Goal: Information Seeking & Learning: Learn about a topic

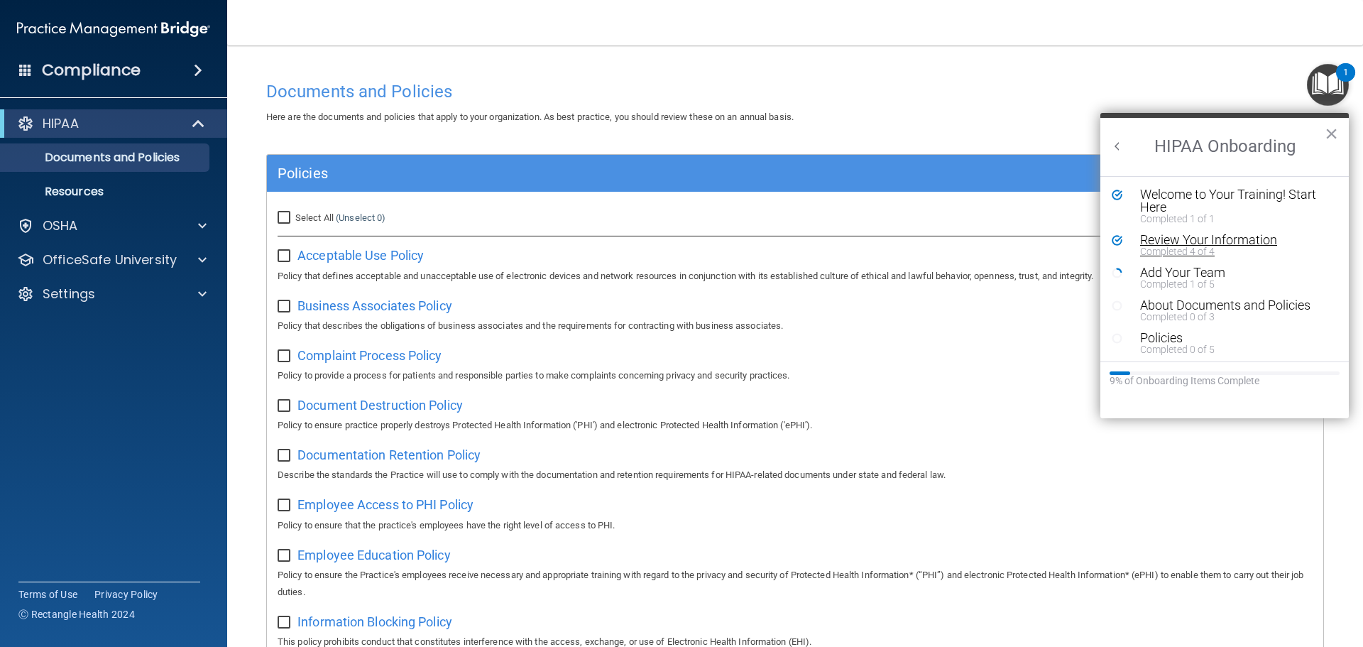
click at [1215, 238] on div "Review Your Information" at bounding box center [1230, 239] width 180 height 13
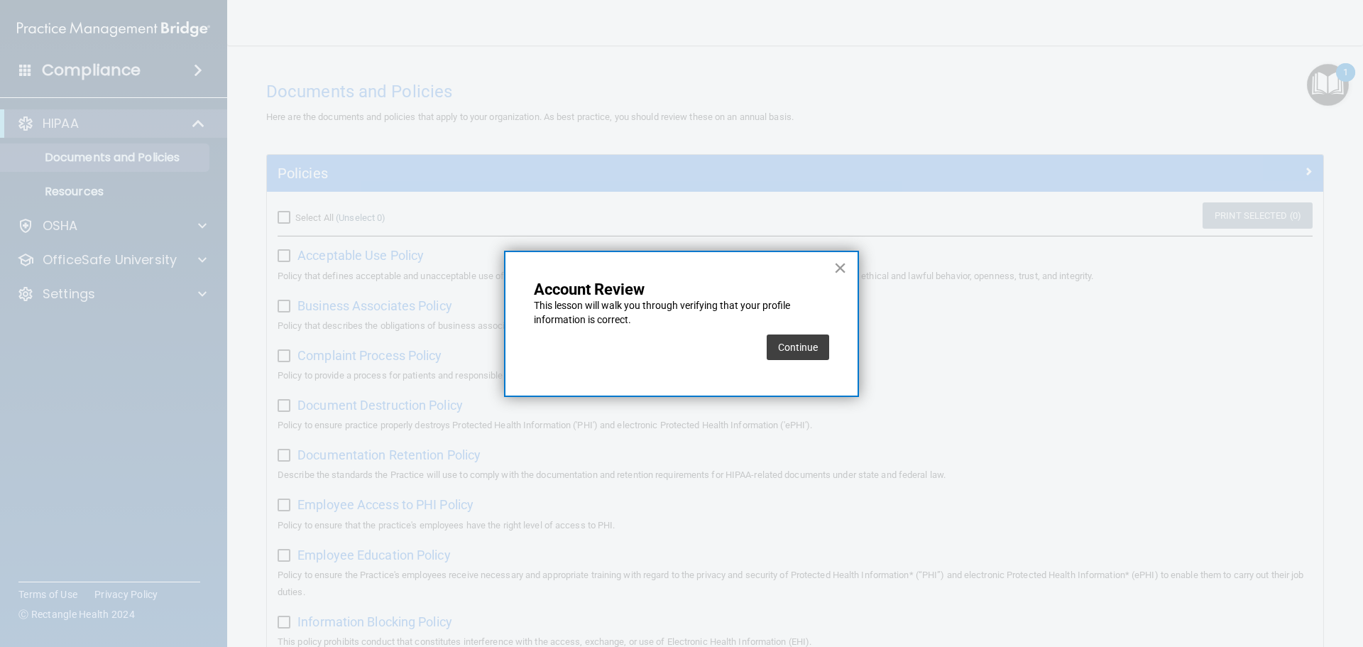
click at [836, 264] on button "×" at bounding box center [839, 267] width 13 height 23
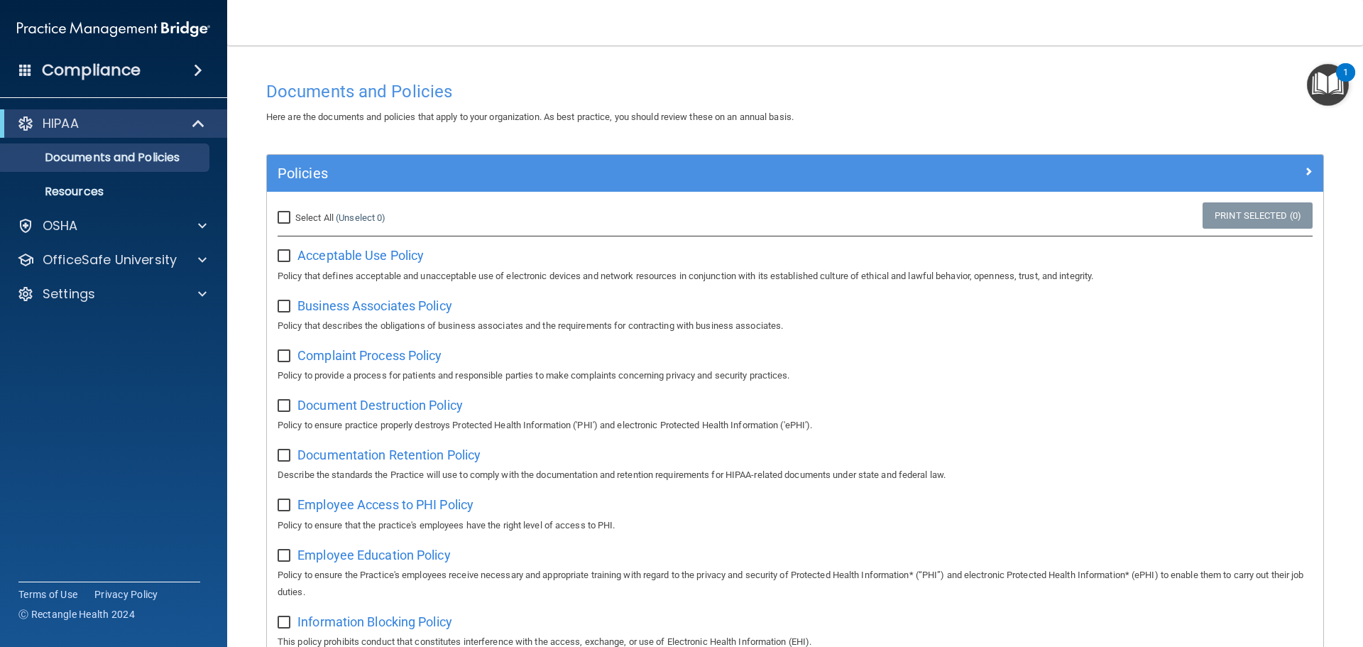
click at [1346, 91] on img "Open Resource Center, 1 new notification" at bounding box center [1328, 85] width 42 height 42
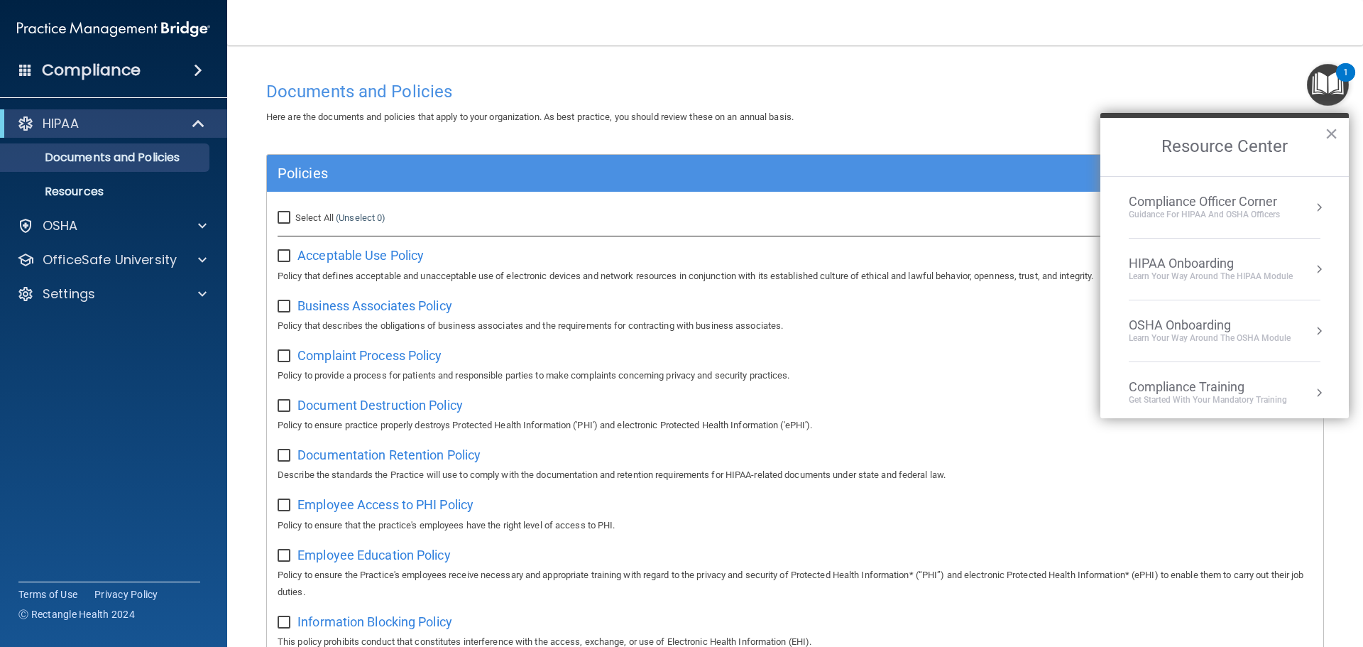
click at [1198, 224] on li "Compliance Officer Corner Guidance for HIPAA and OSHA Officers" at bounding box center [1224, 208] width 192 height 62
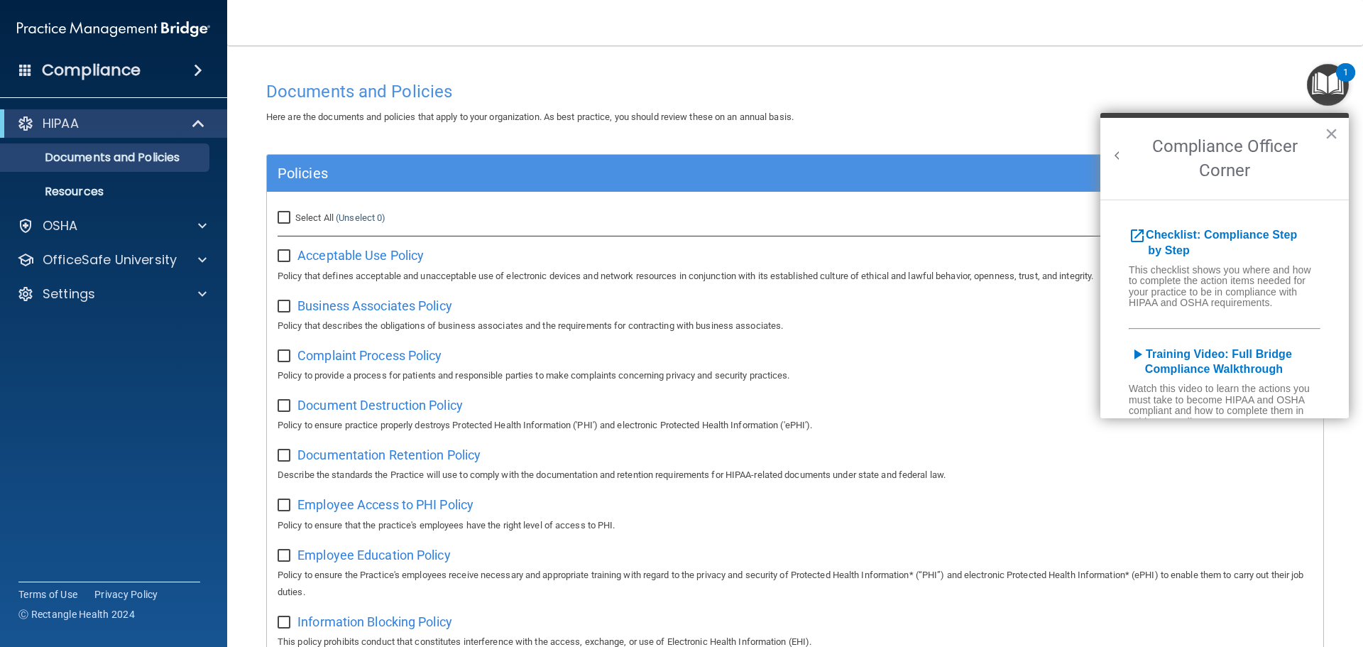
click at [1113, 150] on button "Back to Resource Center Home" at bounding box center [1117, 155] width 14 height 14
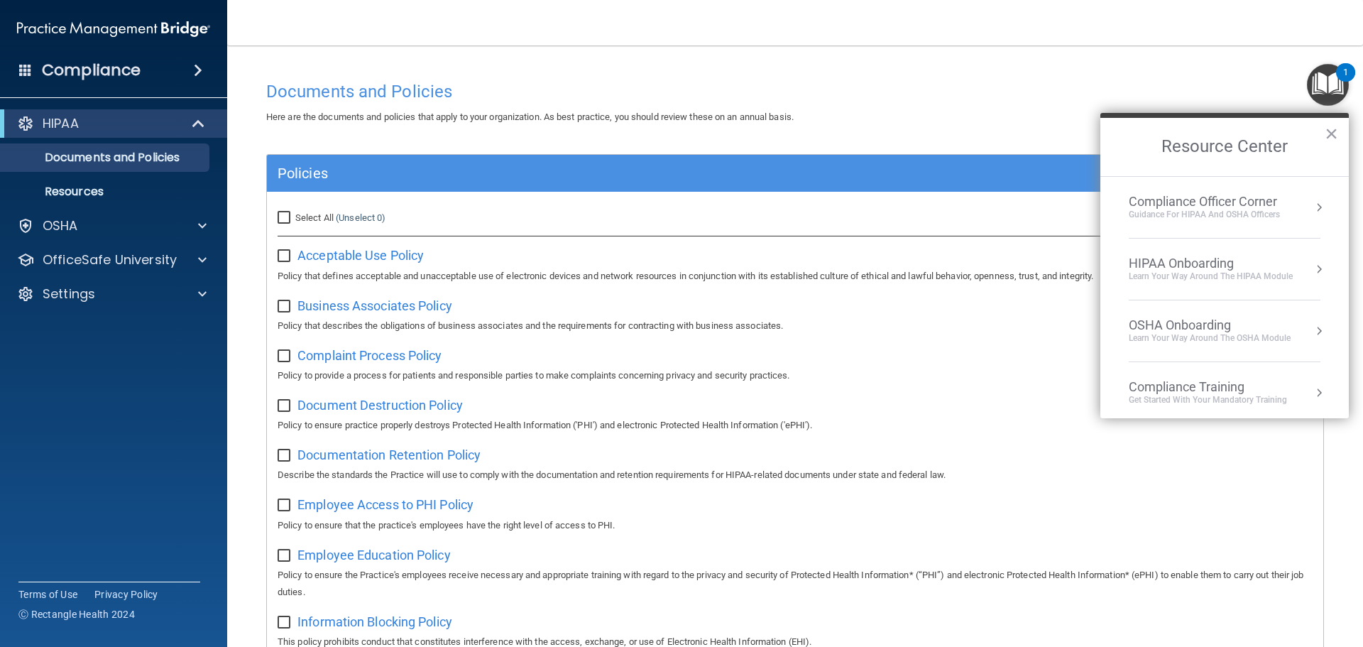
click at [1229, 256] on div "HIPAA Onboarding" at bounding box center [1210, 263] width 164 height 16
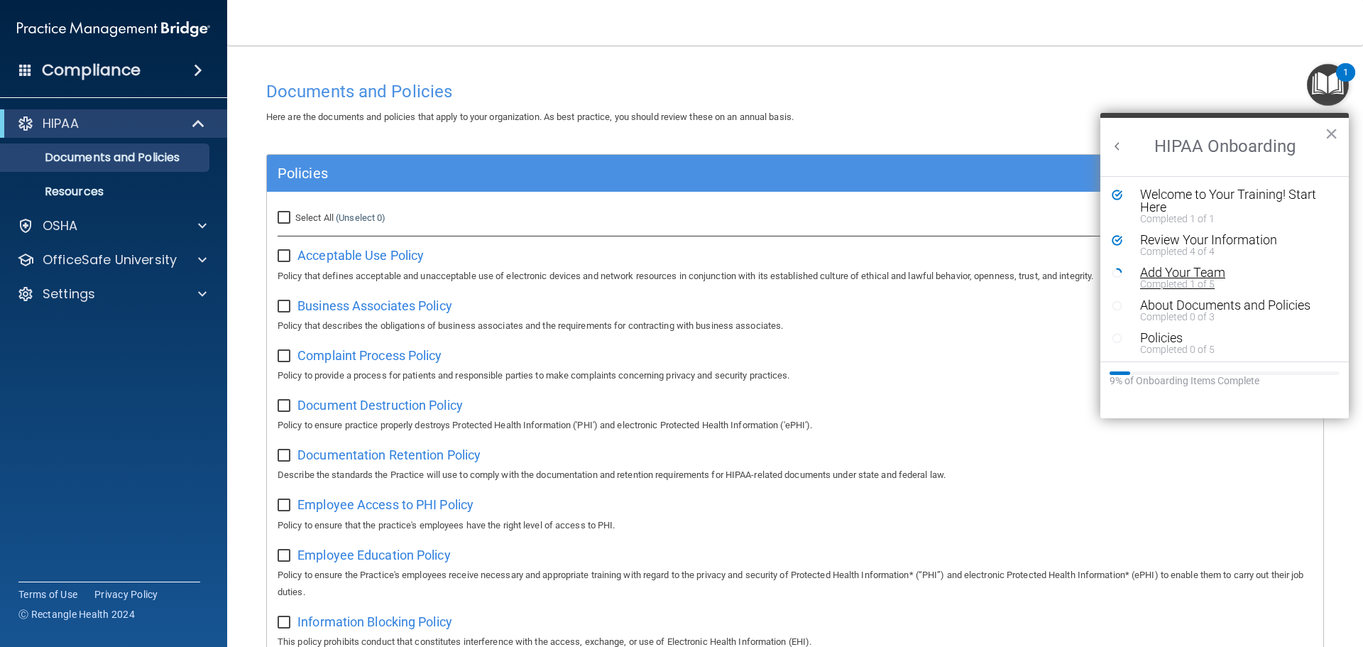
click at [1226, 274] on div "Add Your Team" at bounding box center [1230, 272] width 180 height 13
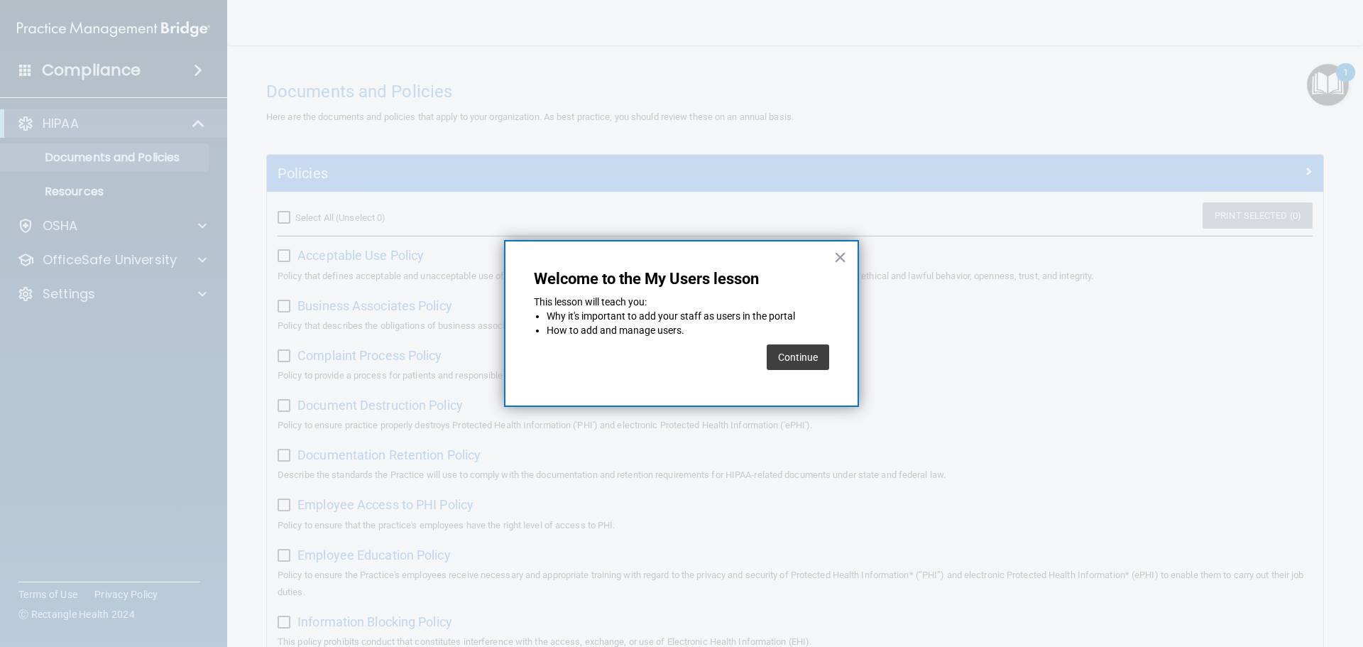
click at [809, 365] on button "Continue" at bounding box center [797, 357] width 62 height 26
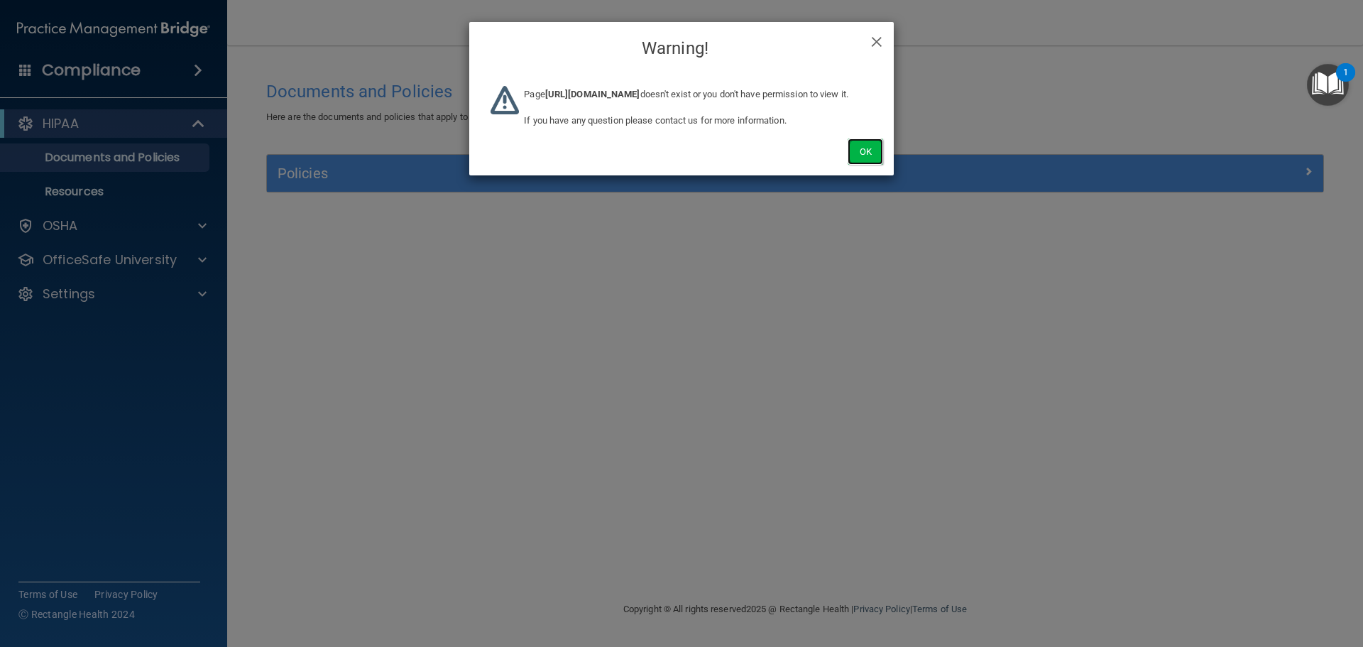
click at [859, 165] on button "Ok" at bounding box center [864, 151] width 35 height 26
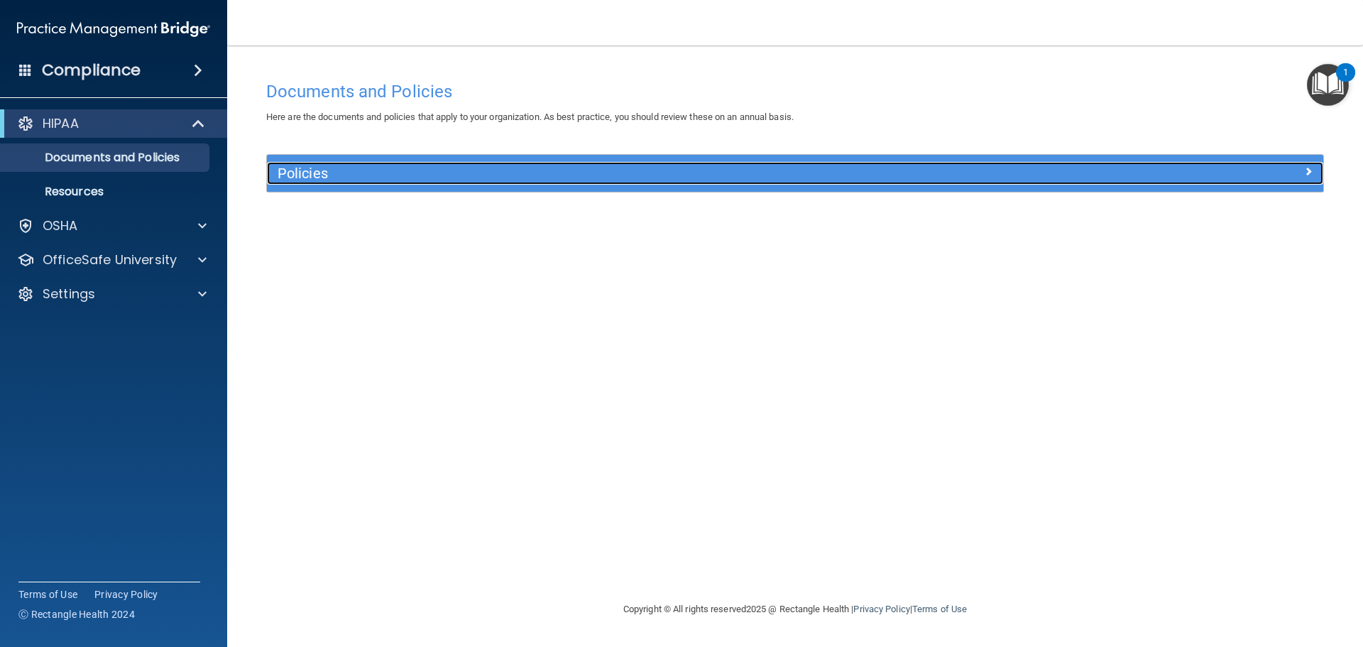
click at [860, 178] on h5 "Policies" at bounding box center [662, 173] width 771 height 16
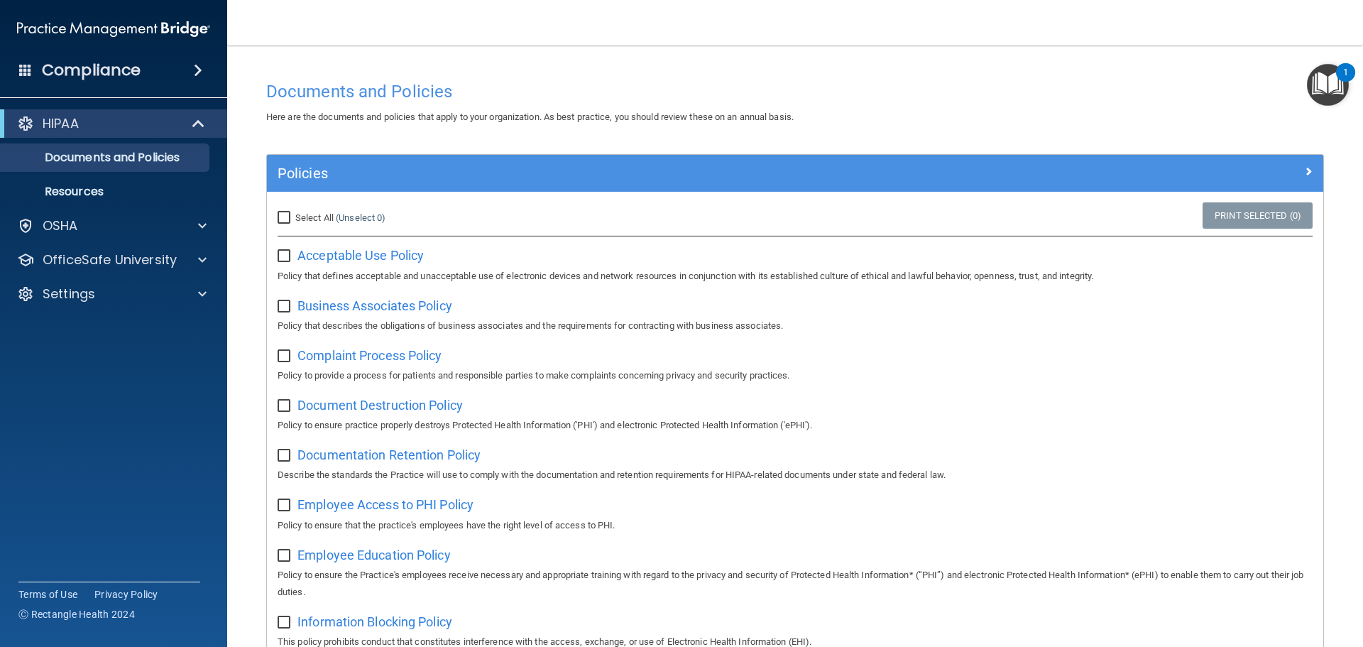
click at [1324, 92] on img "Open Resource Center, 1 new notification" at bounding box center [1328, 85] width 42 height 42
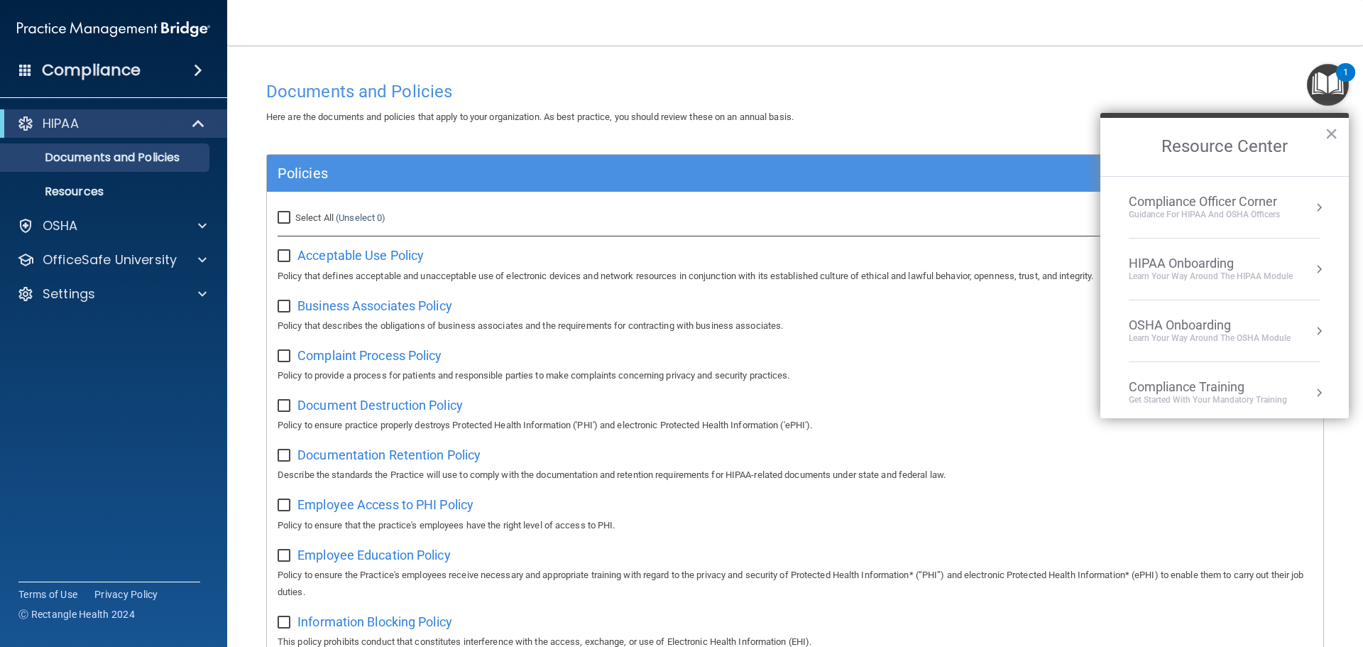
click at [1255, 204] on div "Compliance Officer Corner" at bounding box center [1203, 202] width 151 height 16
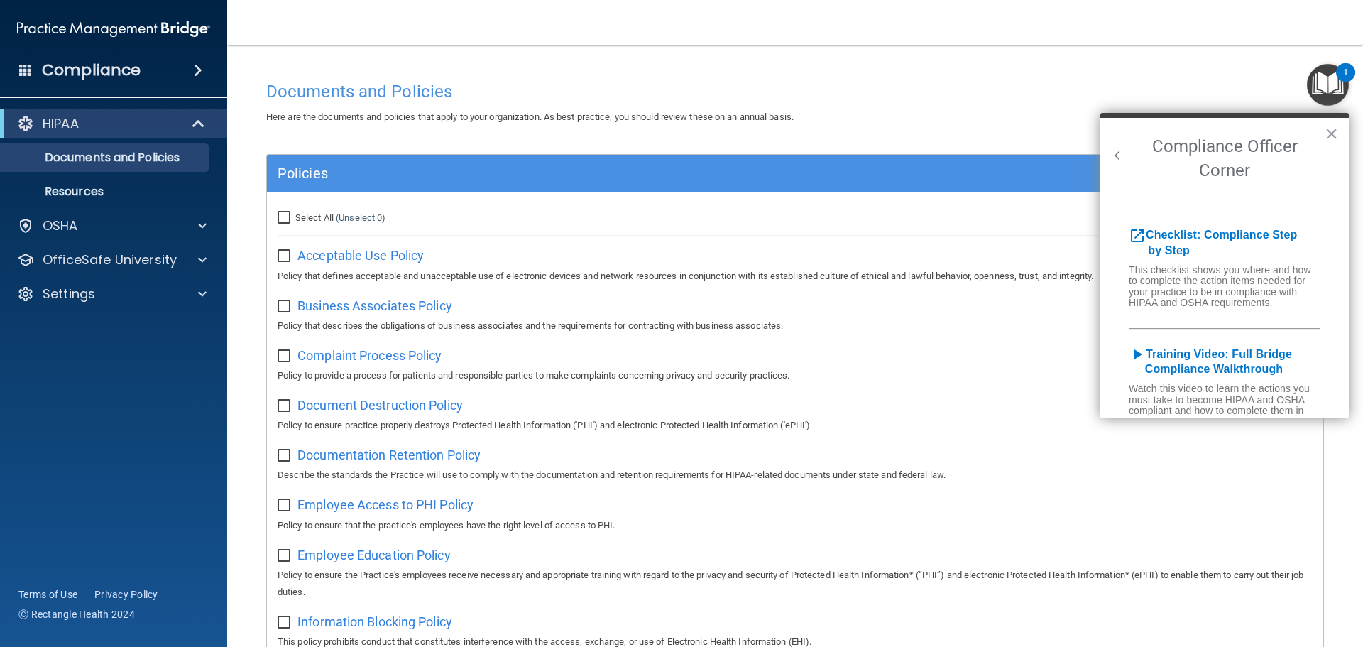
click at [1123, 154] on button "Back to Resource Center Home" at bounding box center [1117, 155] width 14 height 14
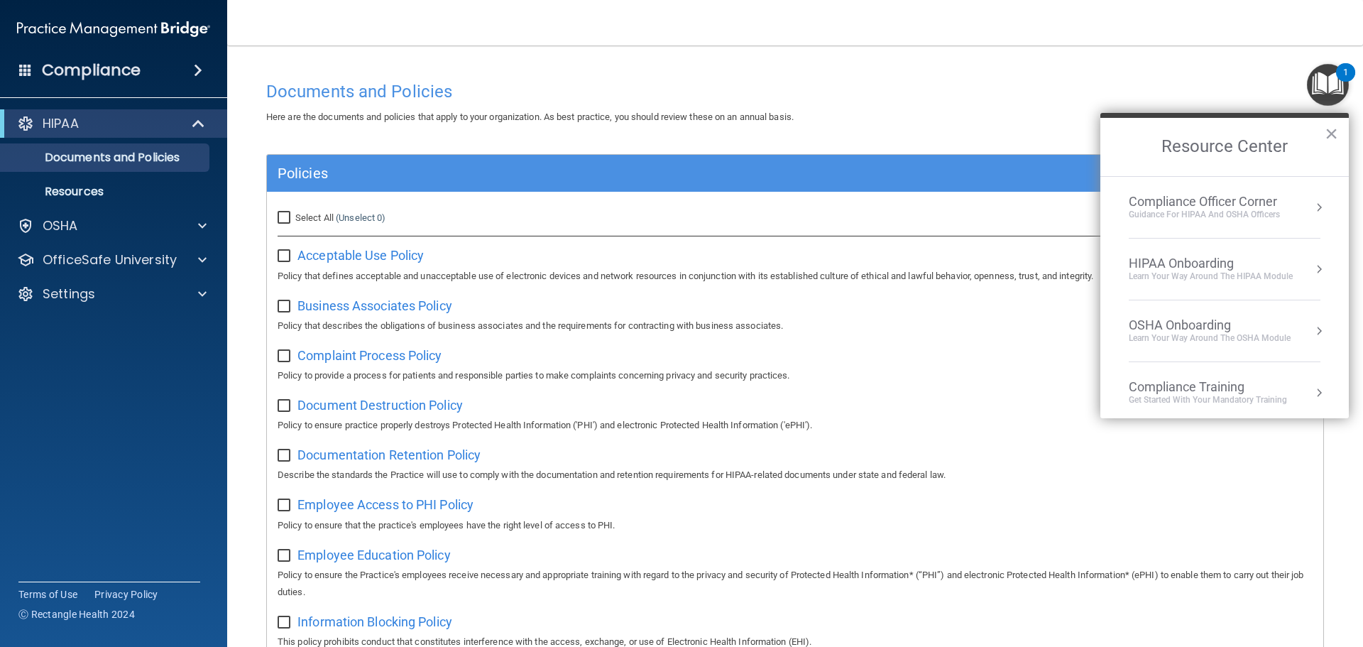
click at [1215, 273] on div "Learn Your Way around the HIPAA module" at bounding box center [1210, 276] width 164 height 12
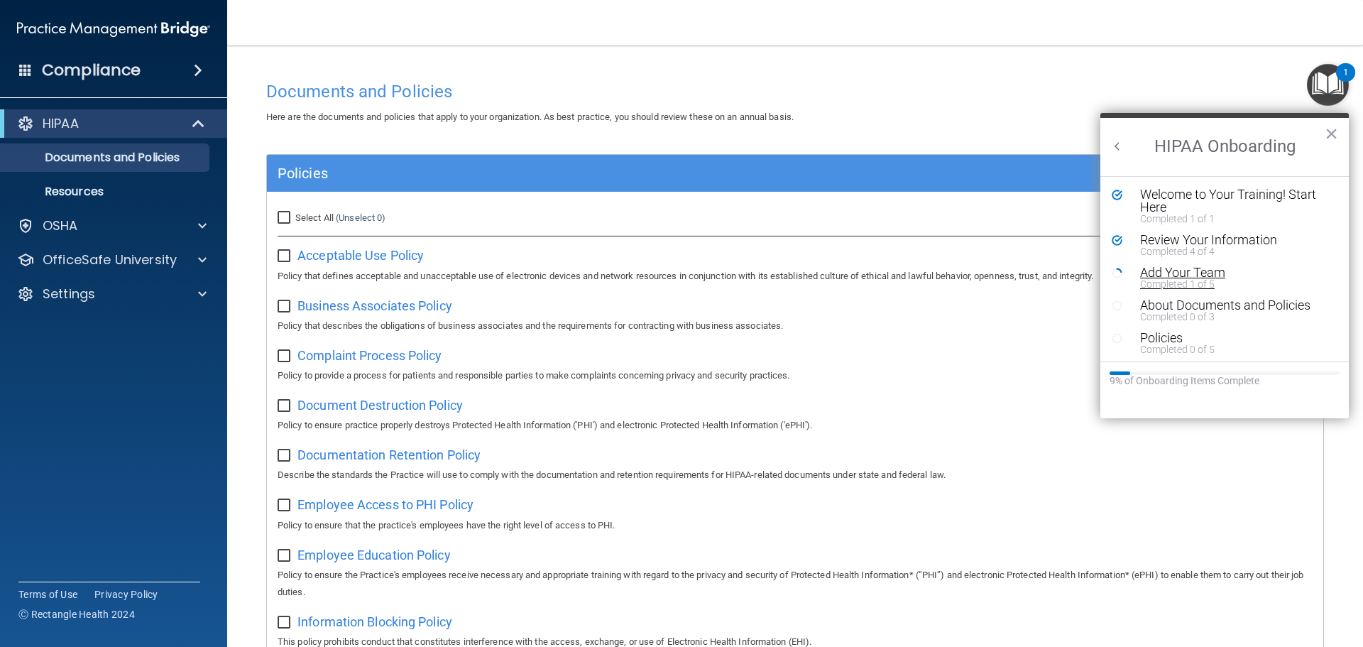
click at [1202, 273] on div "Add Your Team" at bounding box center [1230, 272] width 180 height 13
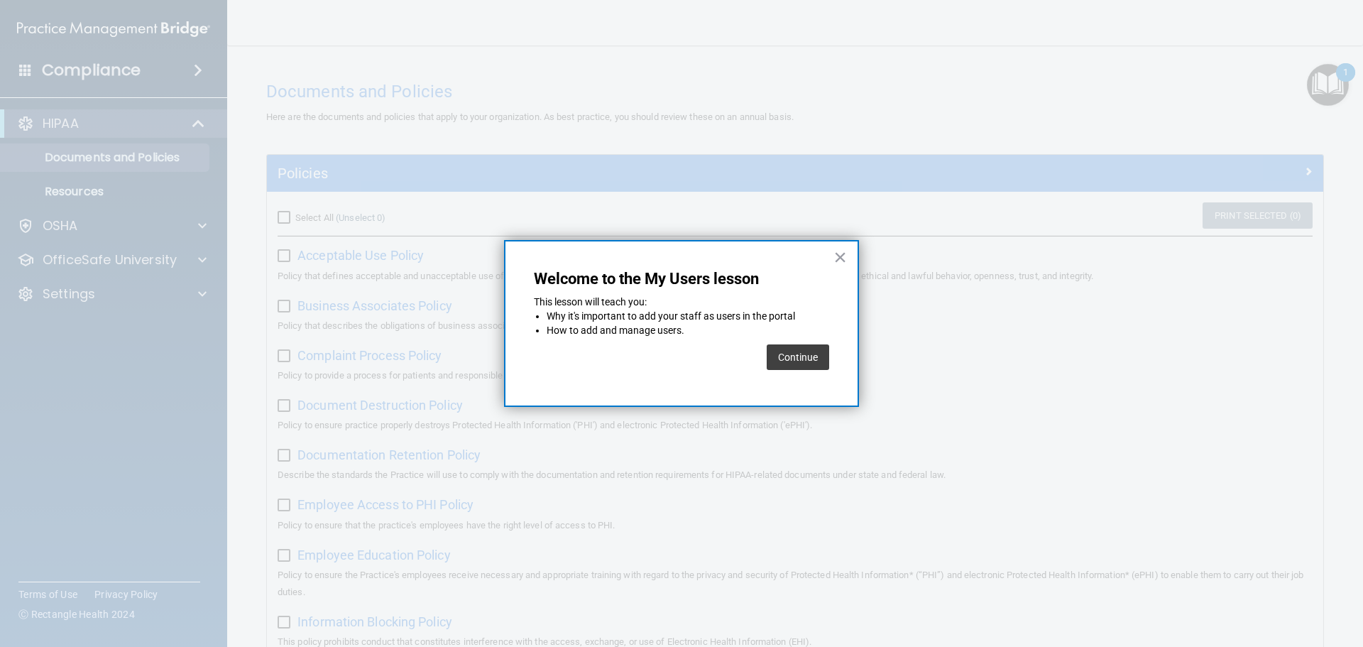
click at [790, 358] on button "Continue" at bounding box center [797, 357] width 62 height 26
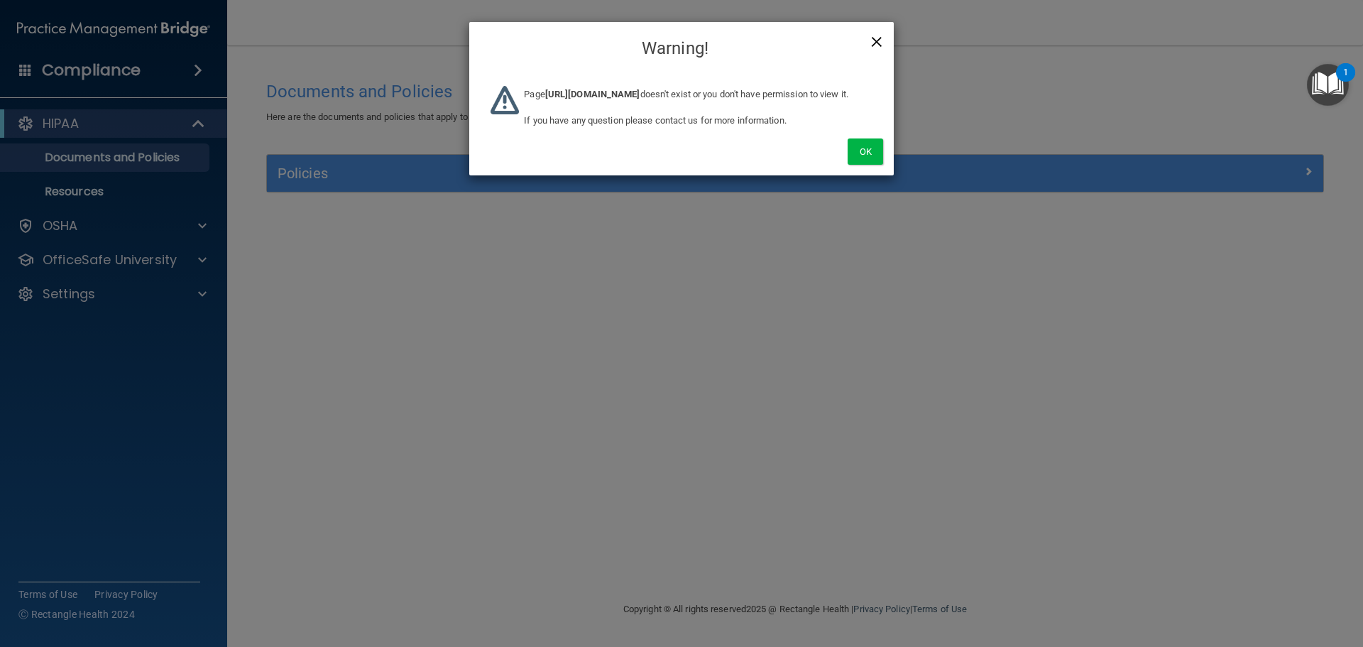
click at [872, 47] on span "×" at bounding box center [876, 40] width 13 height 28
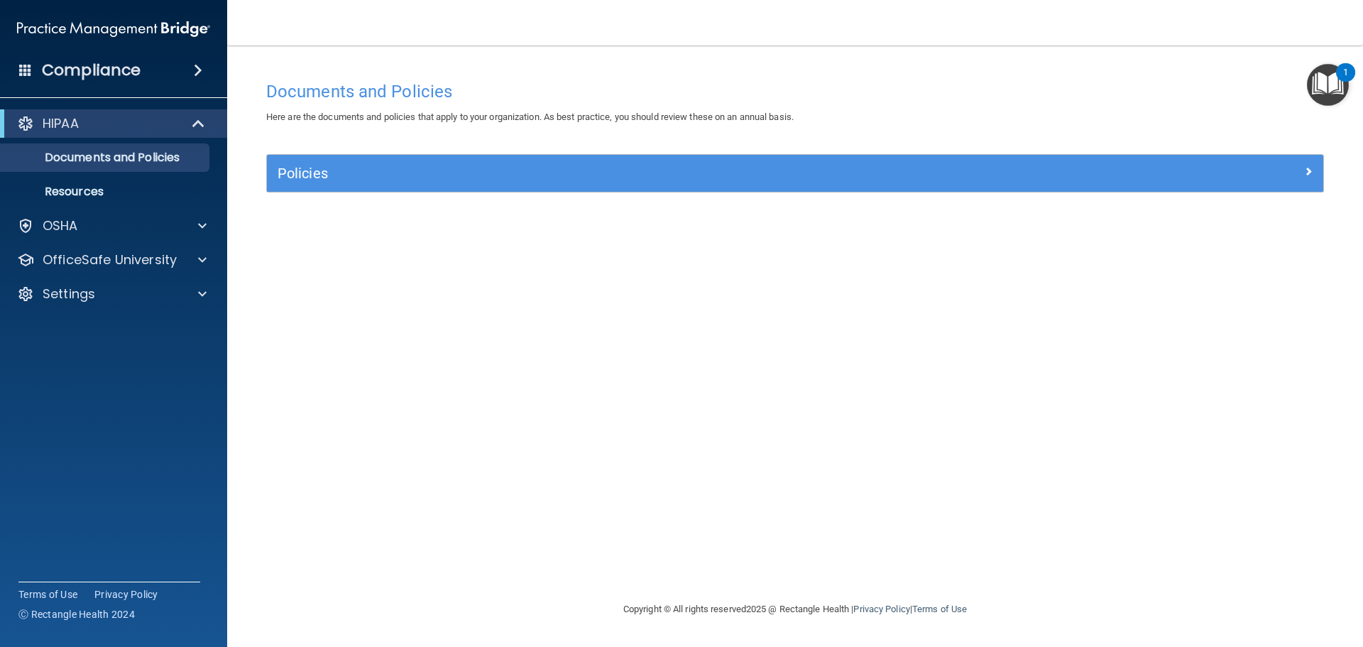
click at [1325, 92] on img "Open Resource Center, 1 new notification" at bounding box center [1328, 85] width 42 height 42
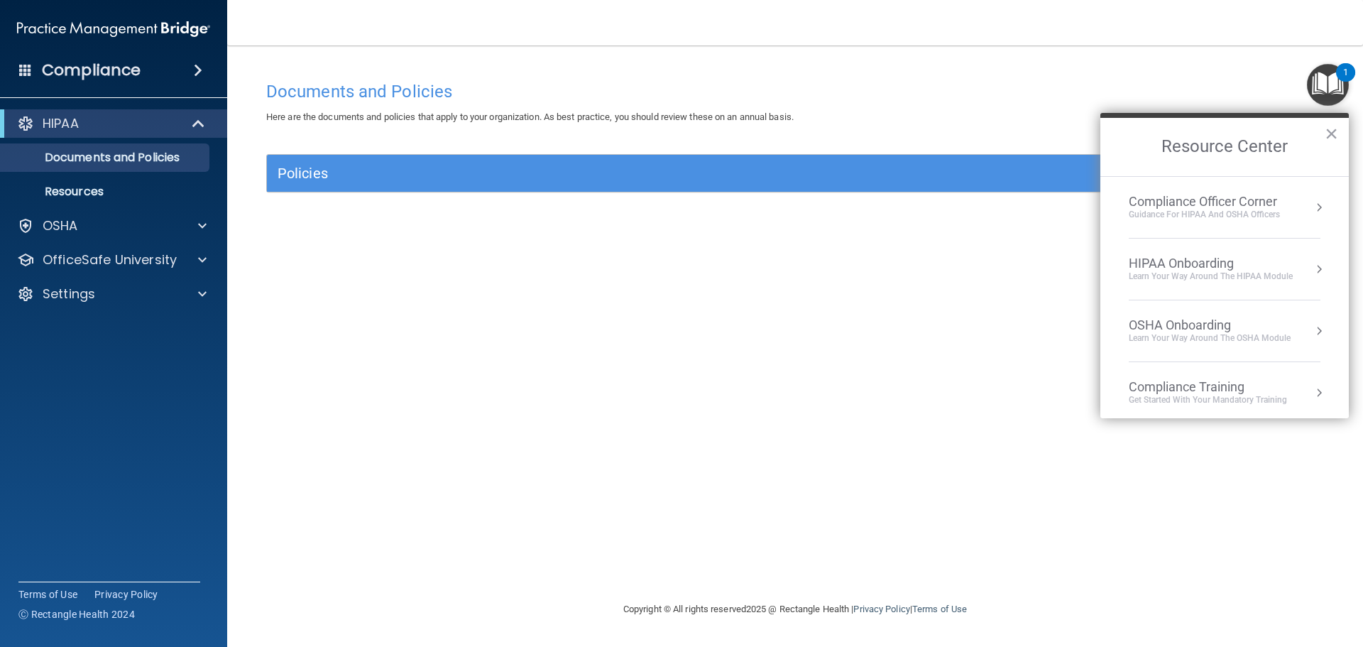
click at [1298, 226] on li "Compliance Officer Corner Guidance for HIPAA and OSHA Officers" at bounding box center [1224, 208] width 192 height 62
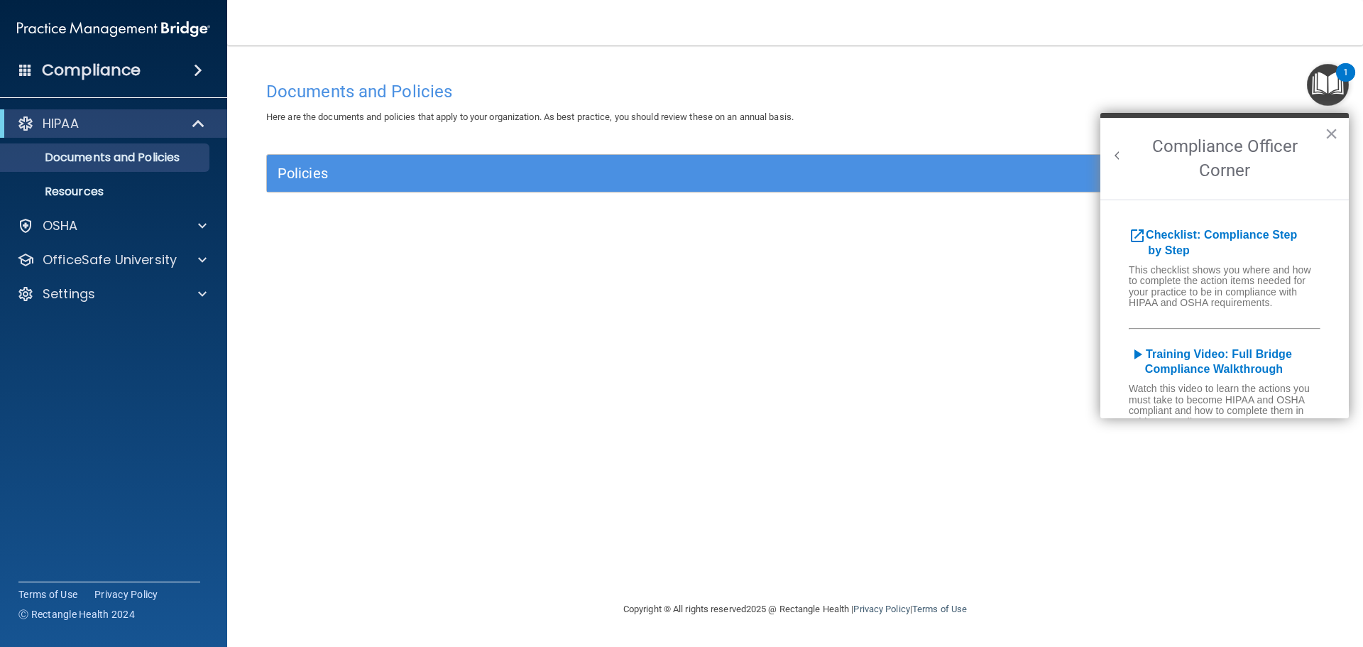
click at [1121, 153] on button "Back to Resource Center Home" at bounding box center [1117, 155] width 14 height 14
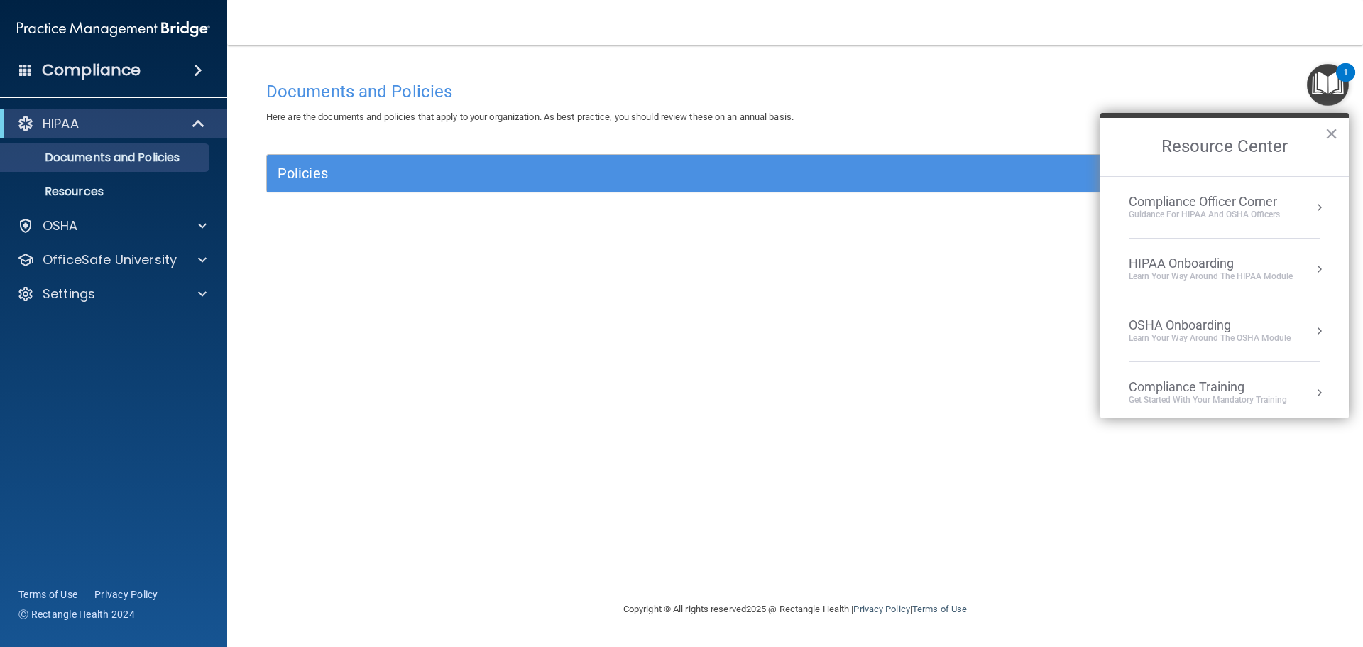
click at [1206, 251] on li "HIPAA Onboarding Learn Your Way around the HIPAA module" at bounding box center [1224, 269] width 192 height 62
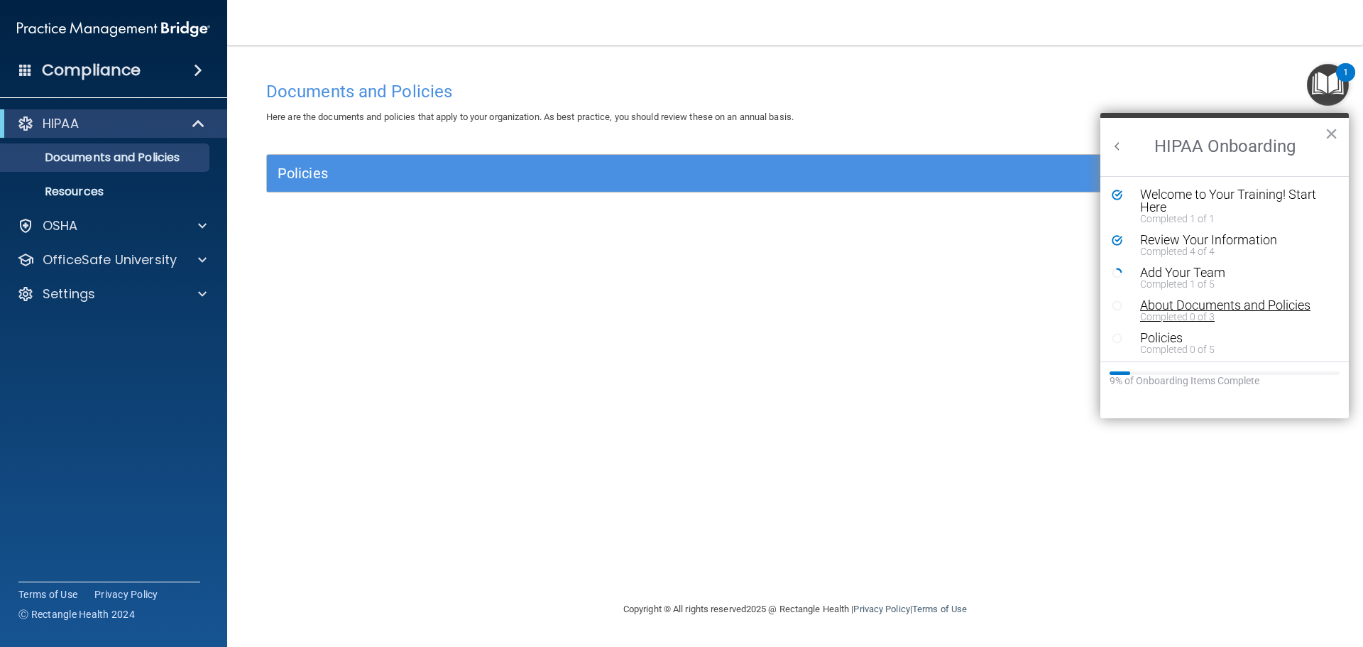
click at [1254, 302] on div "About Documents and Policies" at bounding box center [1230, 305] width 180 height 13
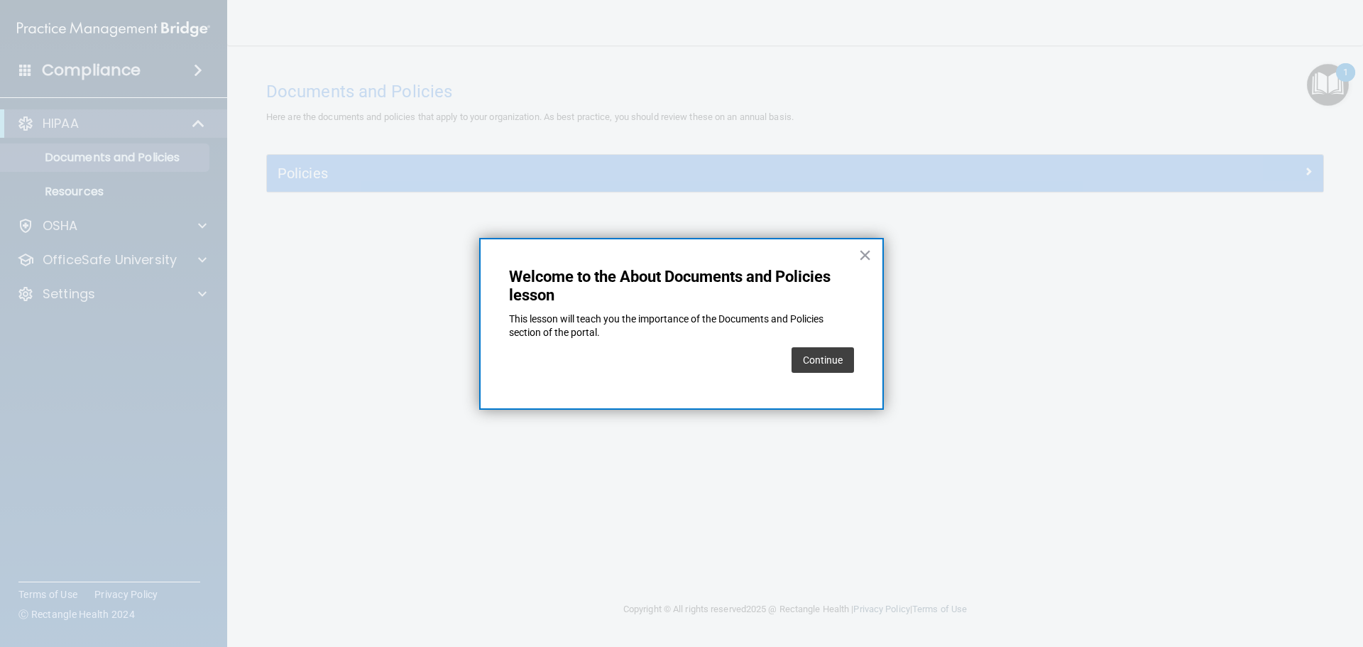
click at [844, 370] on button "Continue" at bounding box center [822, 360] width 62 height 26
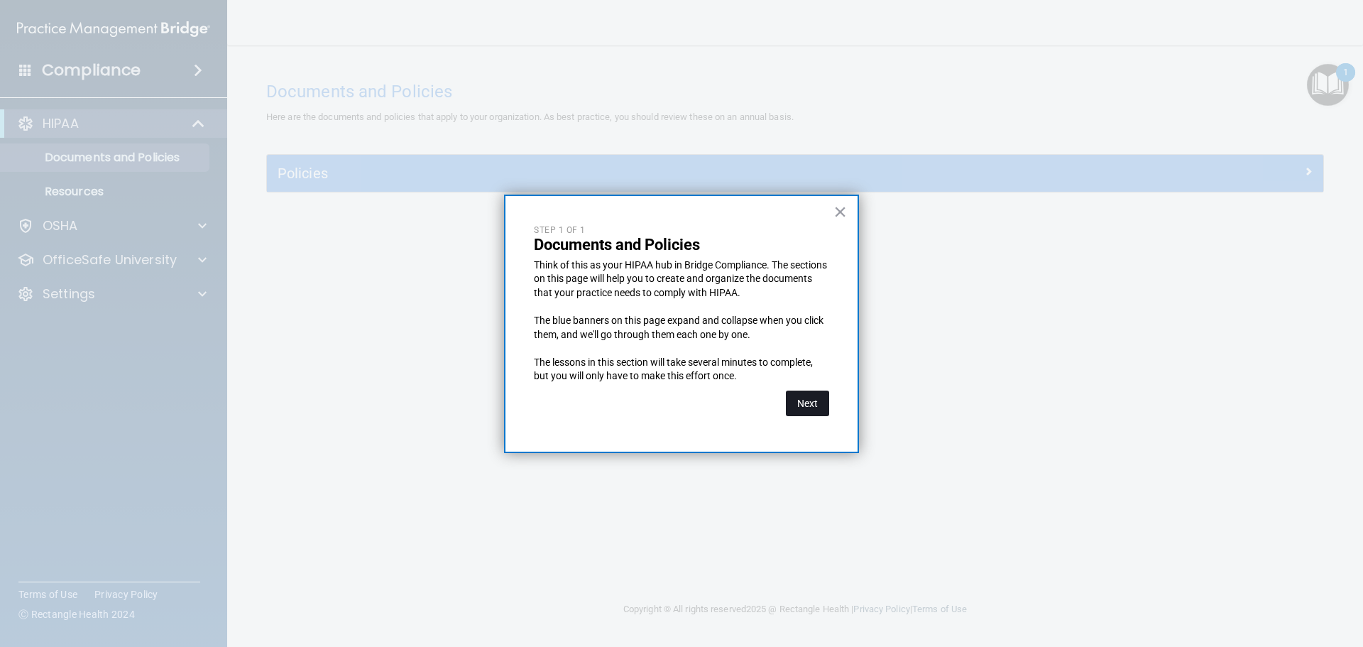
click at [810, 395] on button "Next" at bounding box center [807, 403] width 43 height 26
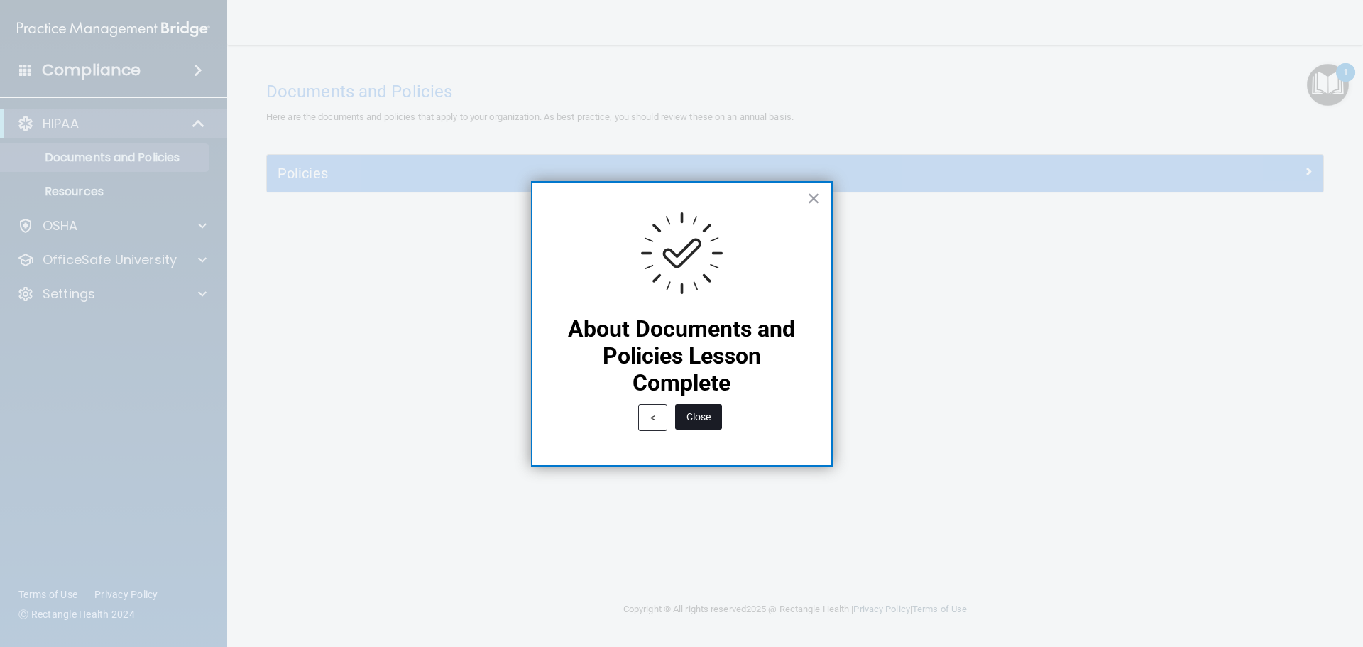
click at [704, 417] on button "Close" at bounding box center [698, 417] width 47 height 26
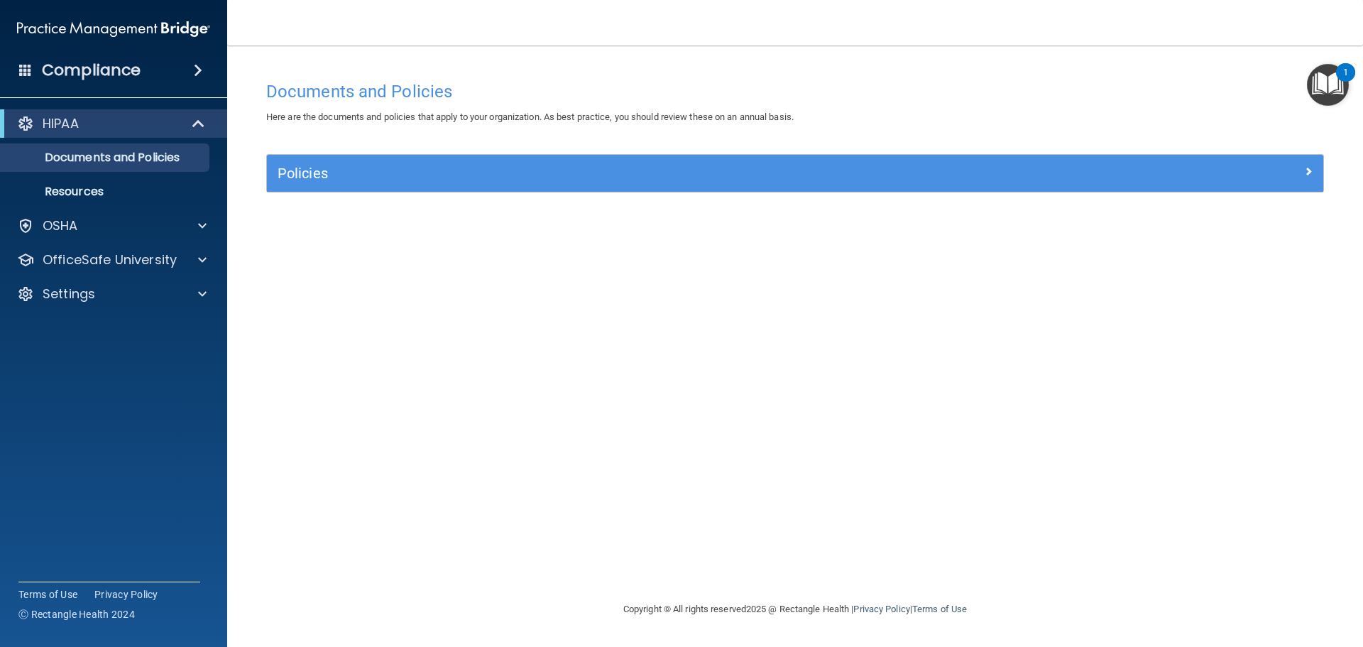
click at [1312, 87] on img "Open Resource Center, 1 new notification" at bounding box center [1328, 85] width 42 height 42
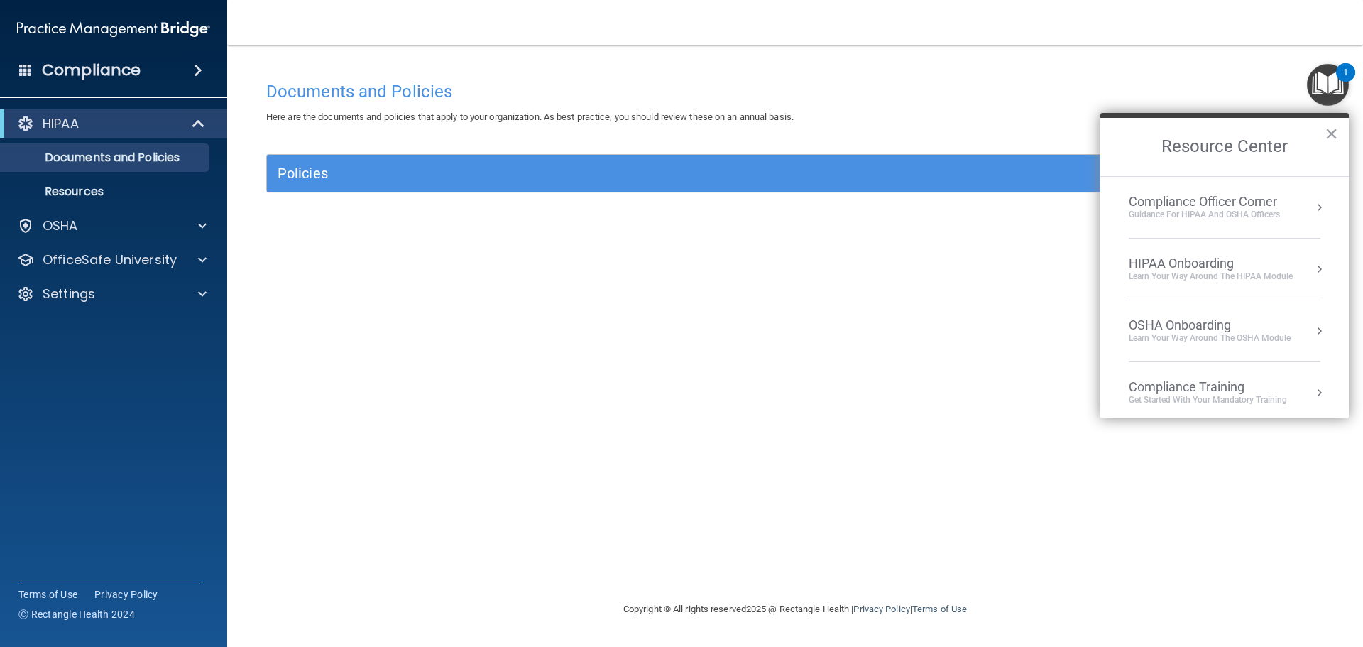
click at [1215, 275] on div "Learn Your Way around the HIPAA module" at bounding box center [1210, 276] width 164 height 12
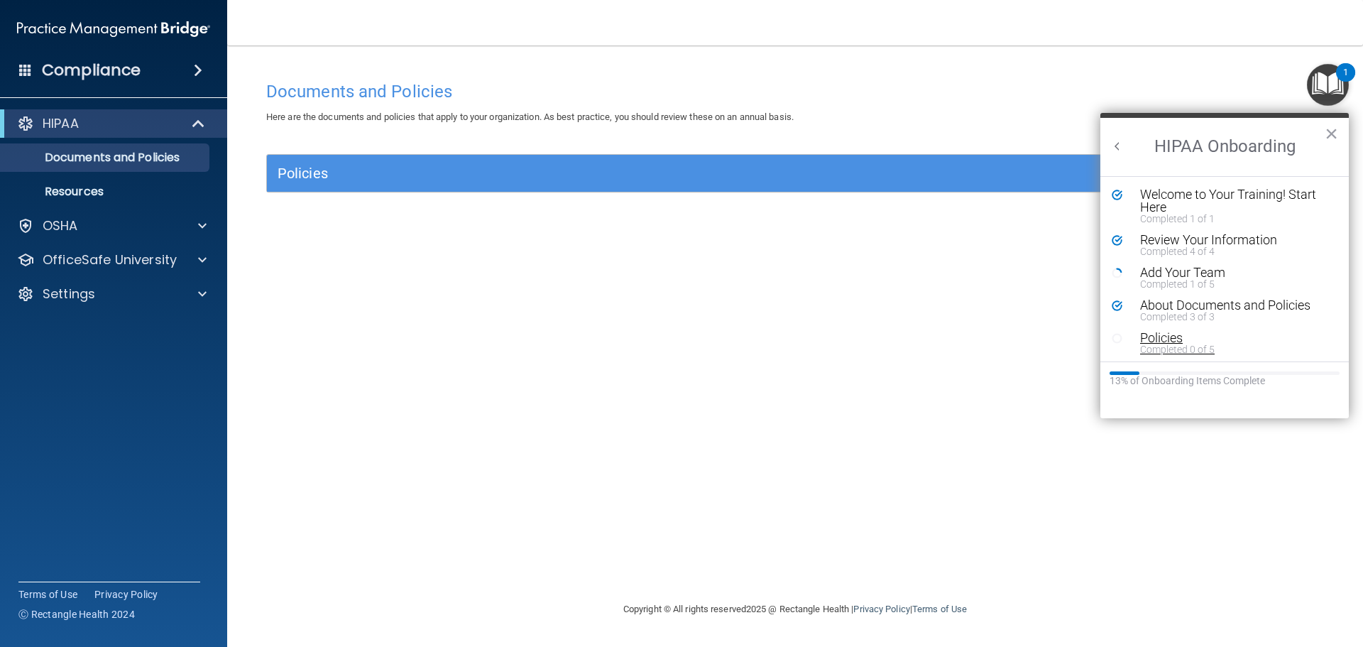
click at [1172, 344] on div "Completed 0 of 5" at bounding box center [1230, 349] width 180 height 10
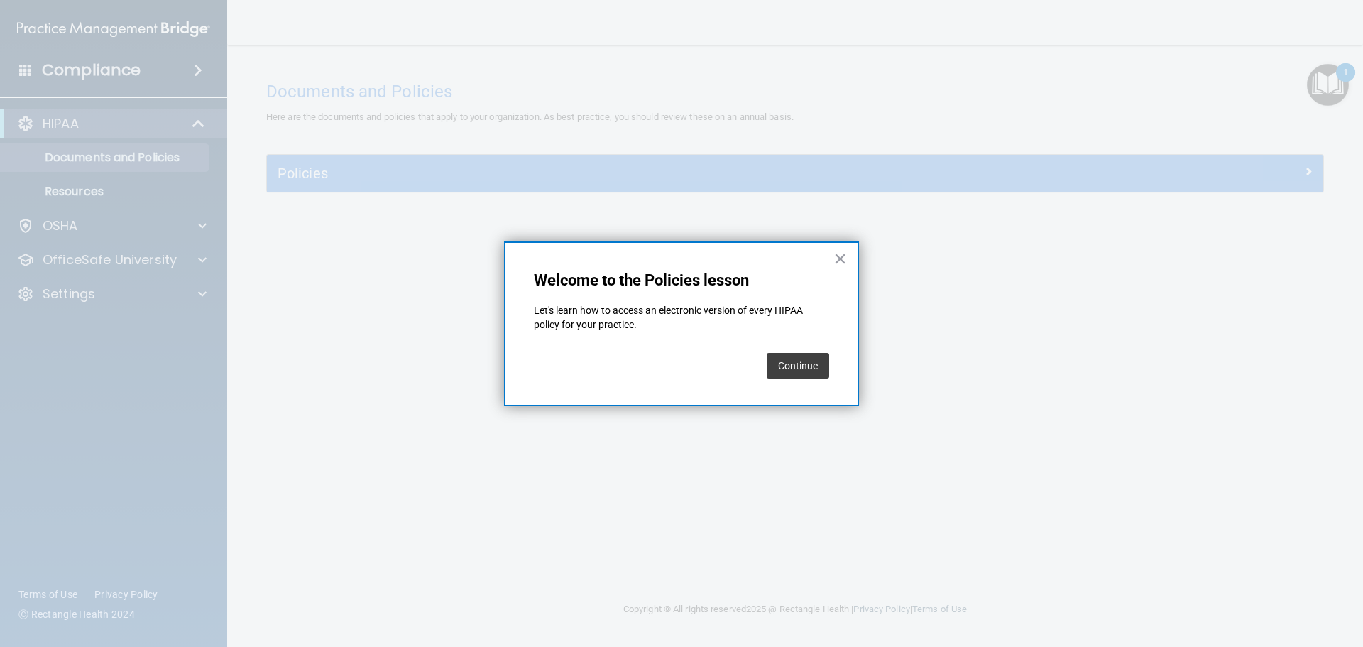
click at [784, 365] on button "Continue" at bounding box center [797, 366] width 62 height 26
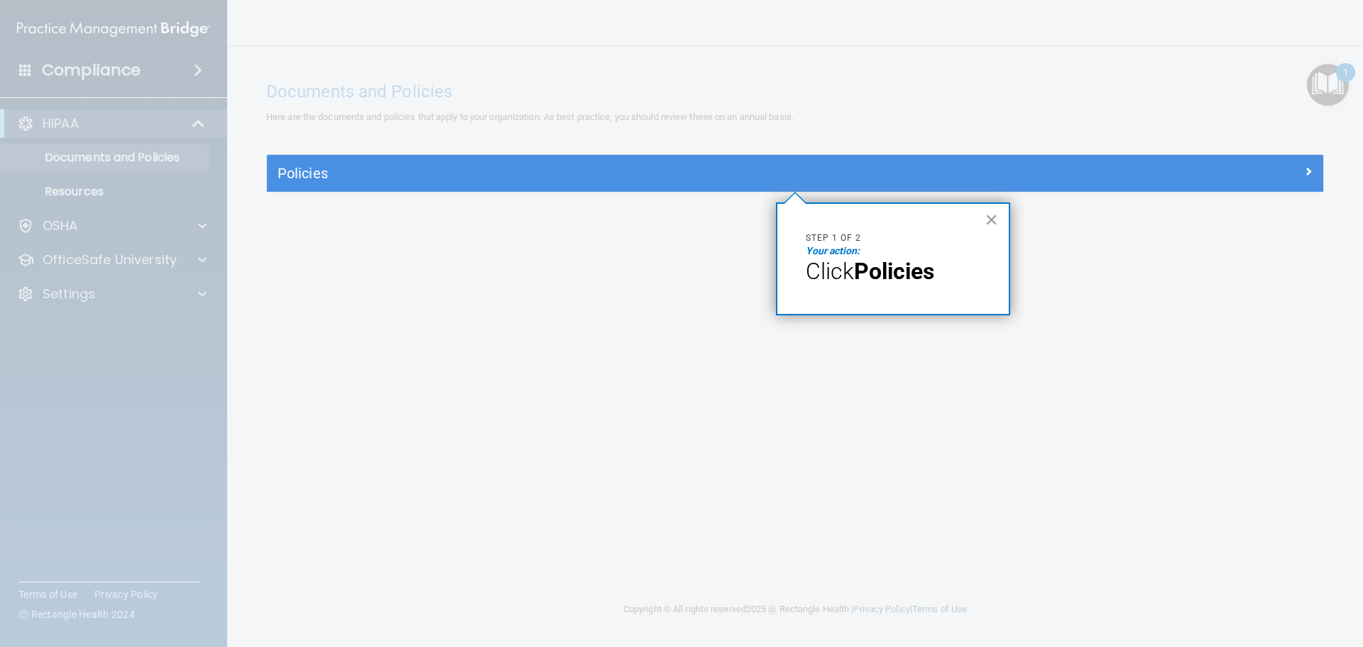
click at [677, 188] on div "Policies" at bounding box center [795, 173] width 1056 height 37
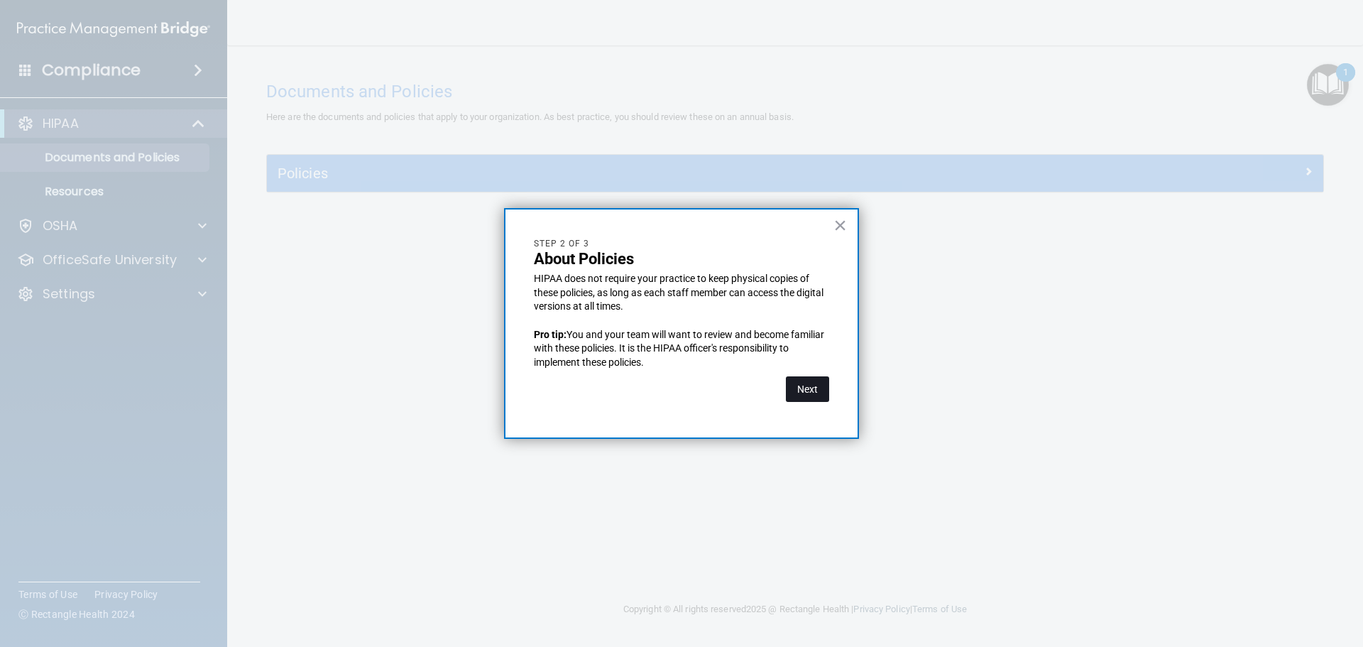
click at [823, 390] on button "Next" at bounding box center [807, 389] width 43 height 26
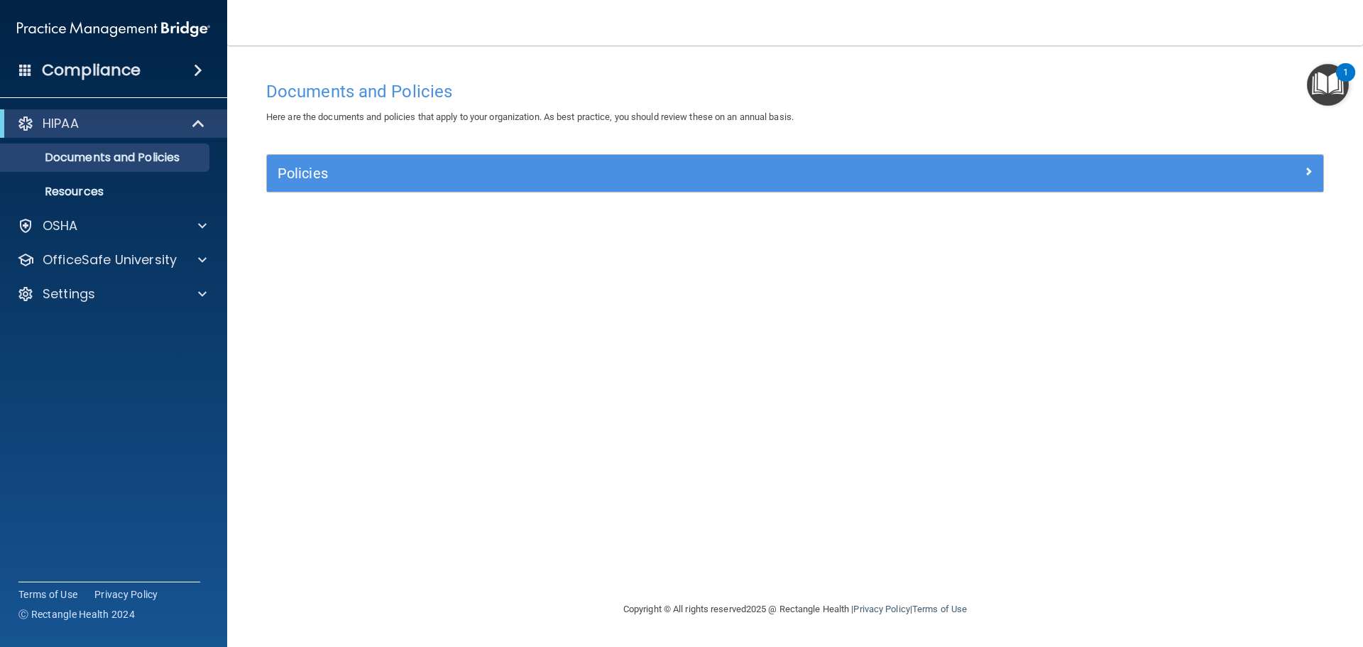
click at [1334, 71] on img "Open Resource Center, 1 new notification" at bounding box center [1328, 85] width 42 height 42
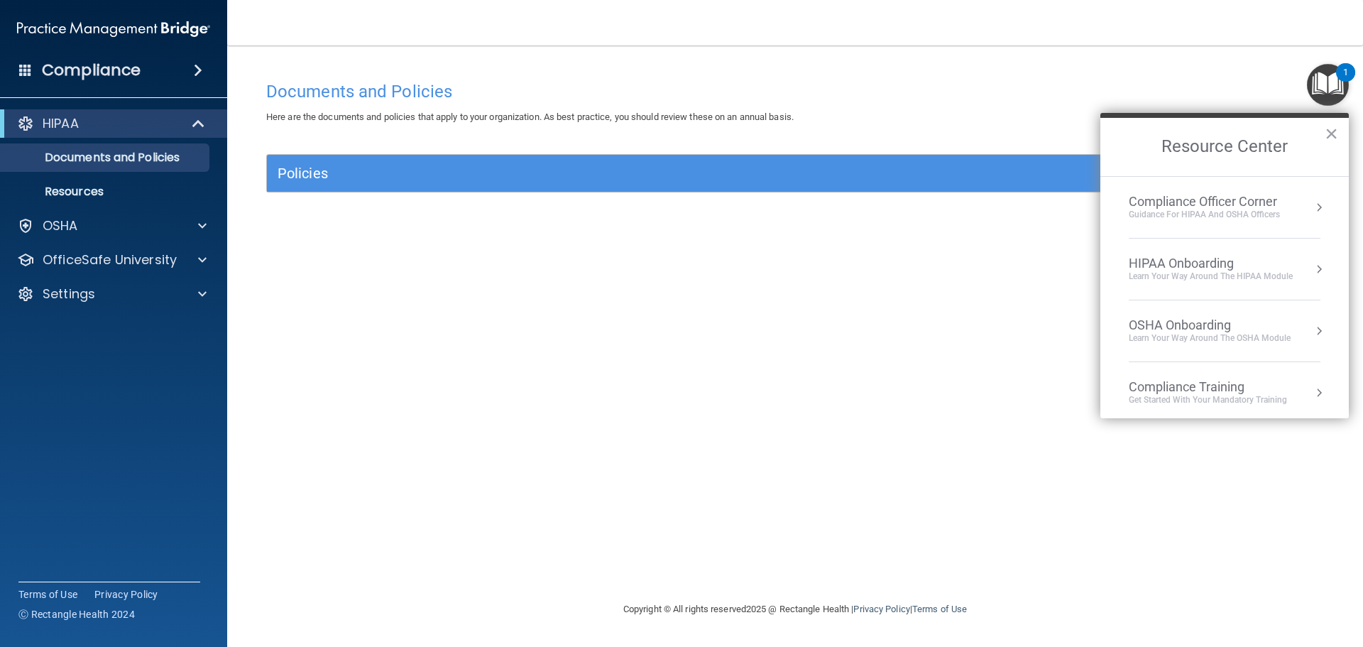
click at [1238, 270] on div "Learn Your Way around the HIPAA module" at bounding box center [1210, 276] width 164 height 12
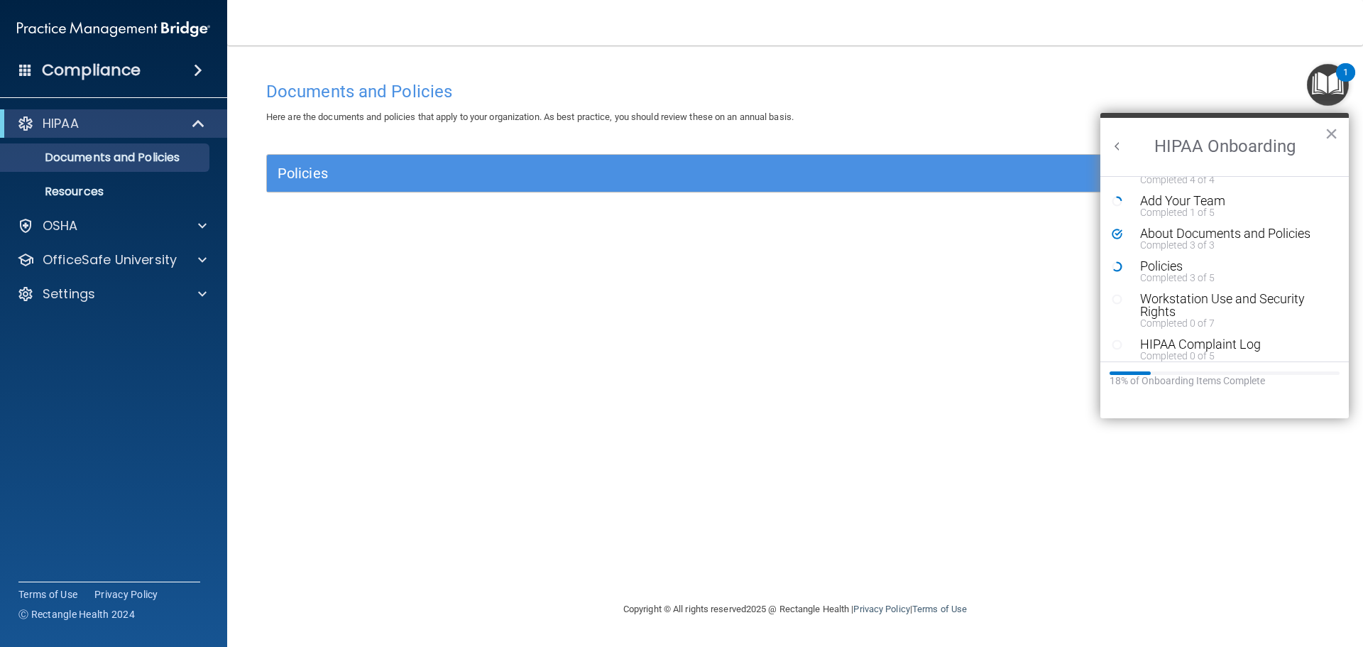
scroll to position [71, 0]
click at [1166, 278] on div "Completed 3 of 5" at bounding box center [1230, 278] width 180 height 10
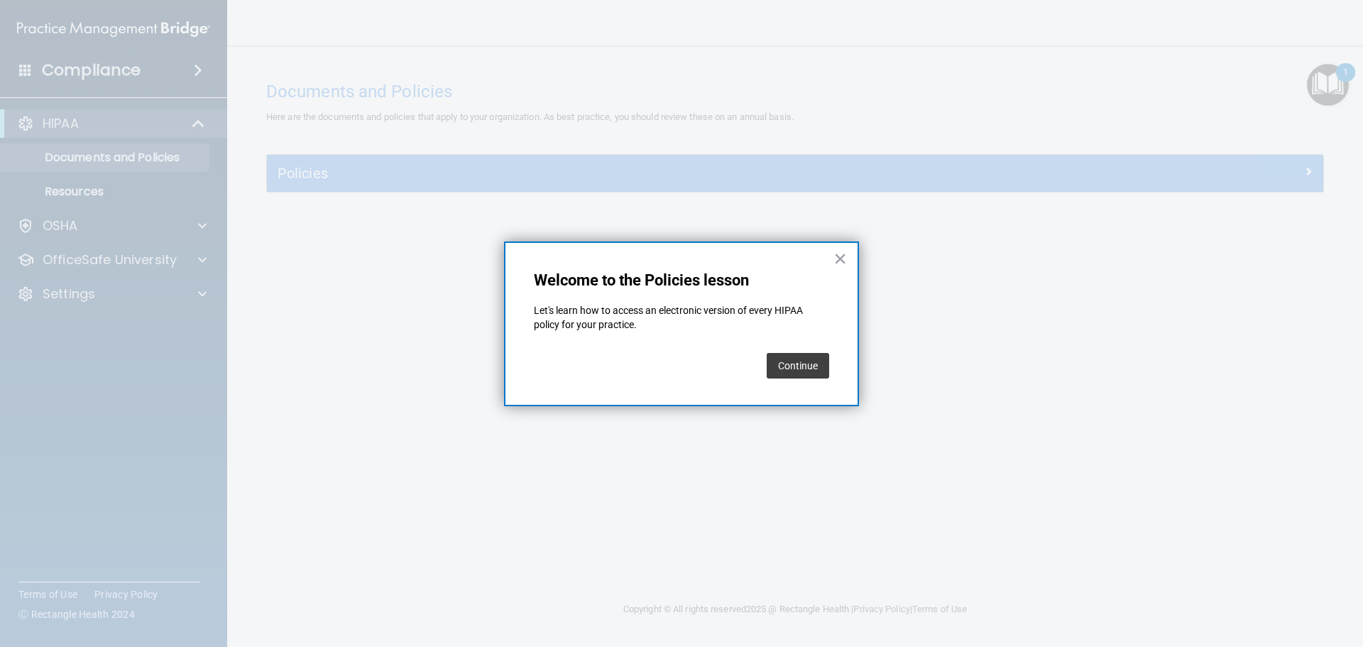
click at [781, 361] on button "Continue" at bounding box center [797, 366] width 62 height 26
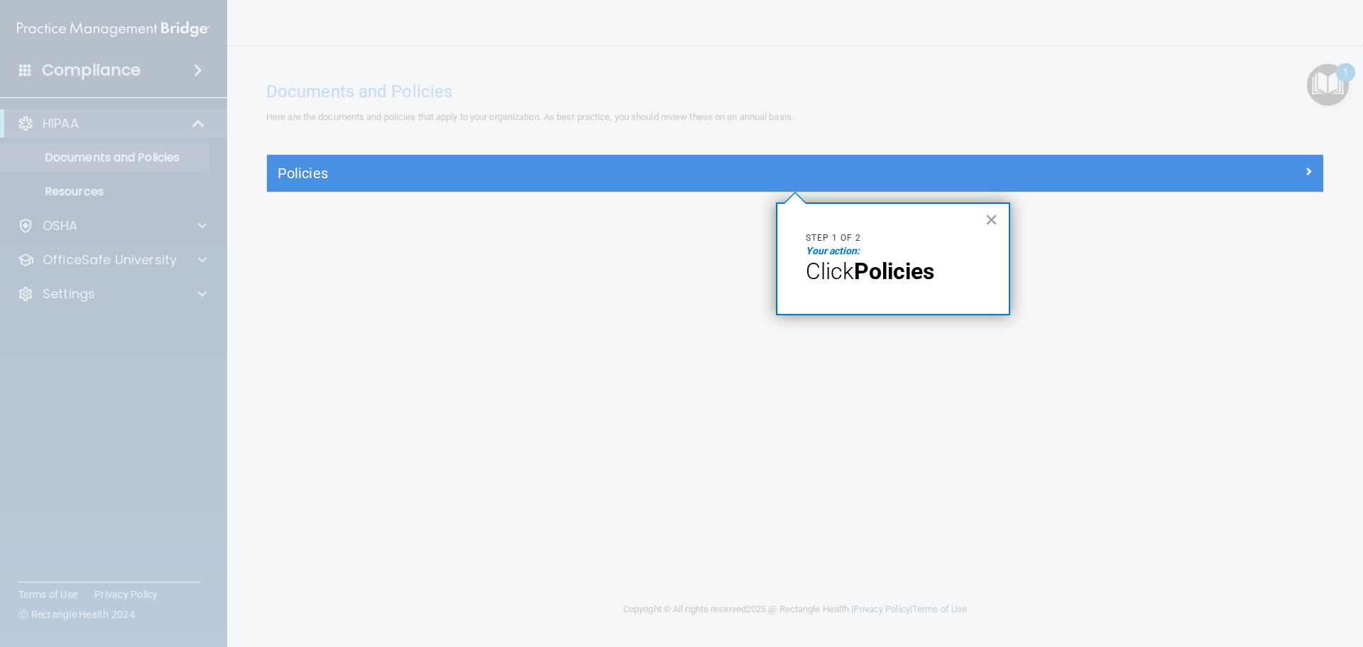
click at [985, 224] on button "×" at bounding box center [990, 219] width 13 height 23
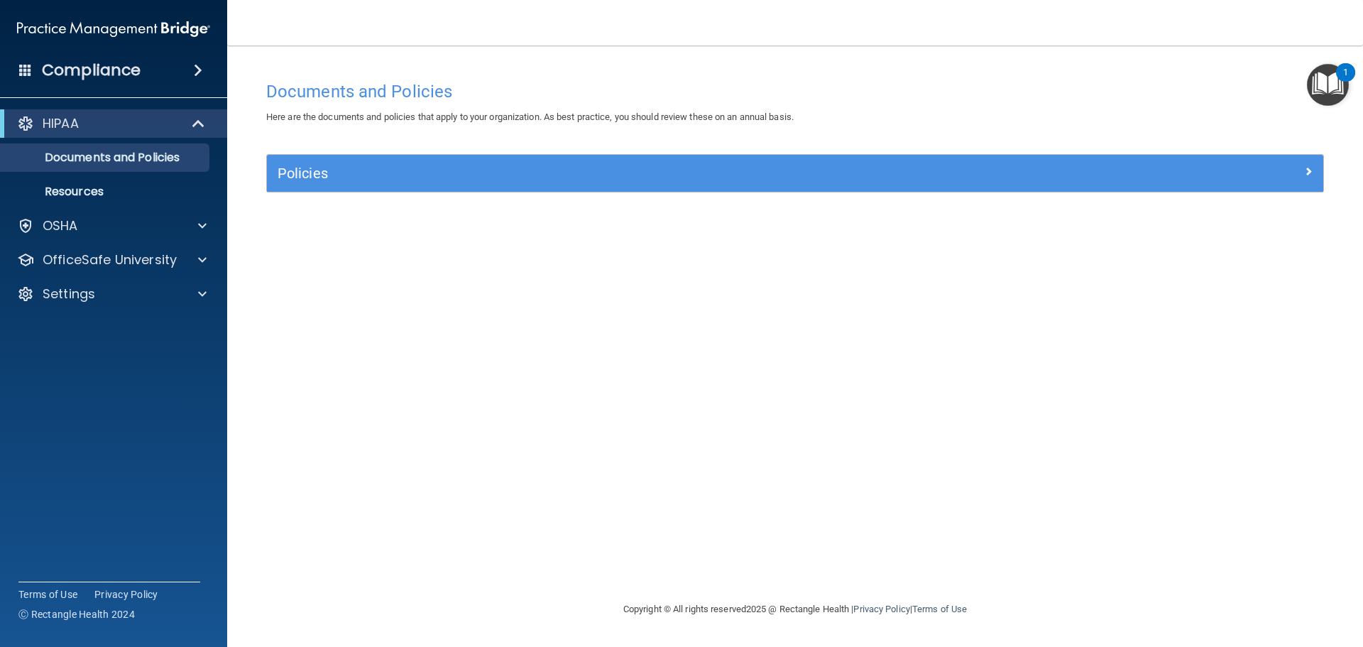
click at [1326, 83] on img "Open Resource Center, 1 new notification" at bounding box center [1328, 85] width 42 height 42
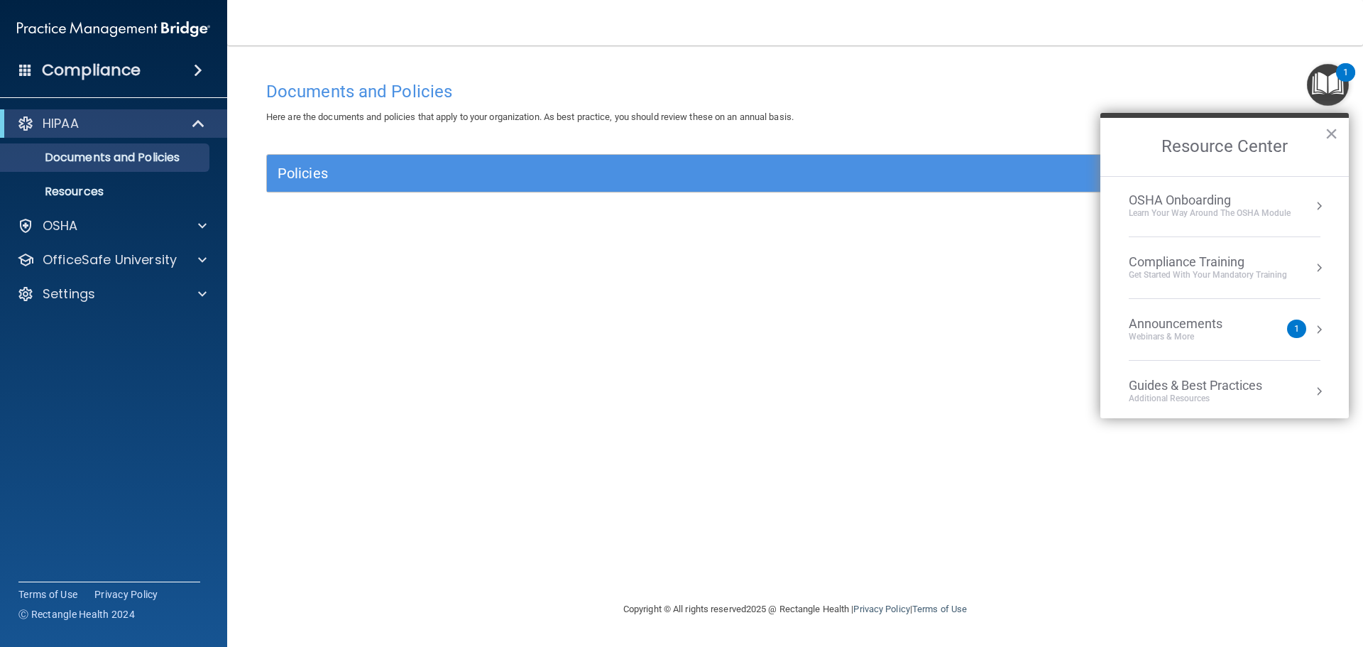
click at [951, 307] on div "Documents and Policies Here are the documents and policies that apply to your o…" at bounding box center [794, 337] width 1079 height 527
click at [161, 121] on div "HIPAA" at bounding box center [93, 123] width 175 height 17
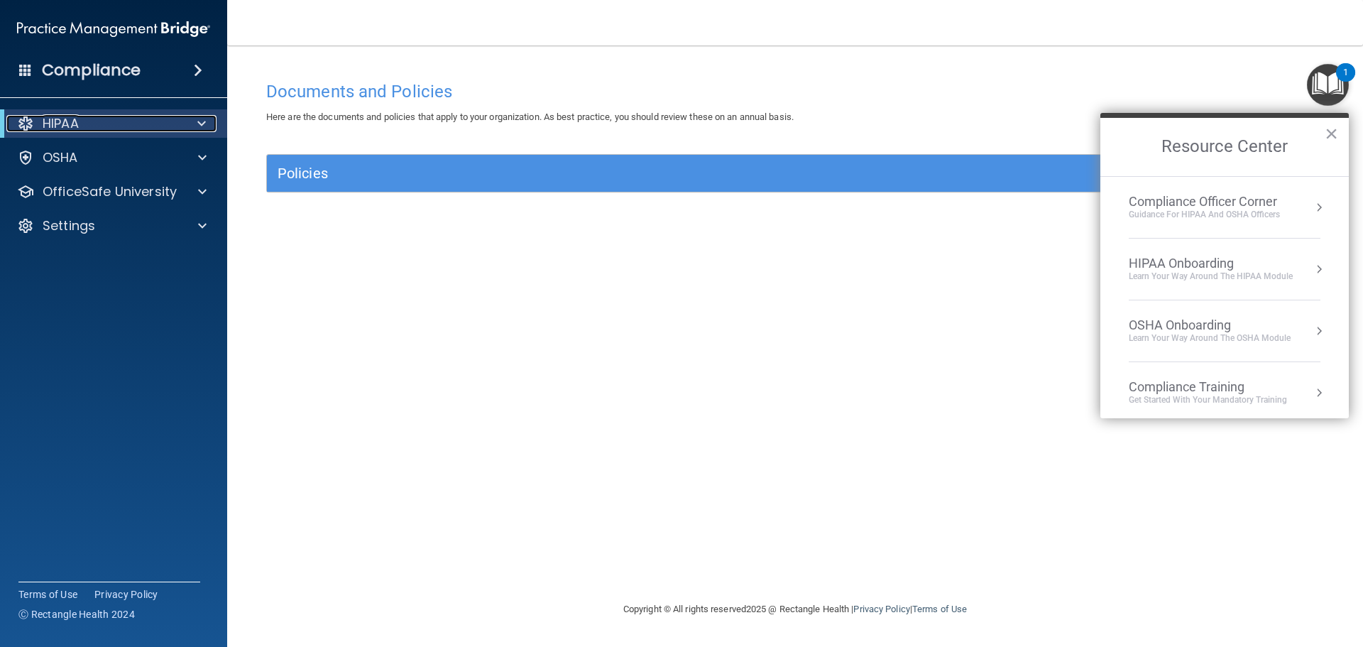
click at [163, 119] on div "HIPAA" at bounding box center [93, 123] width 175 height 17
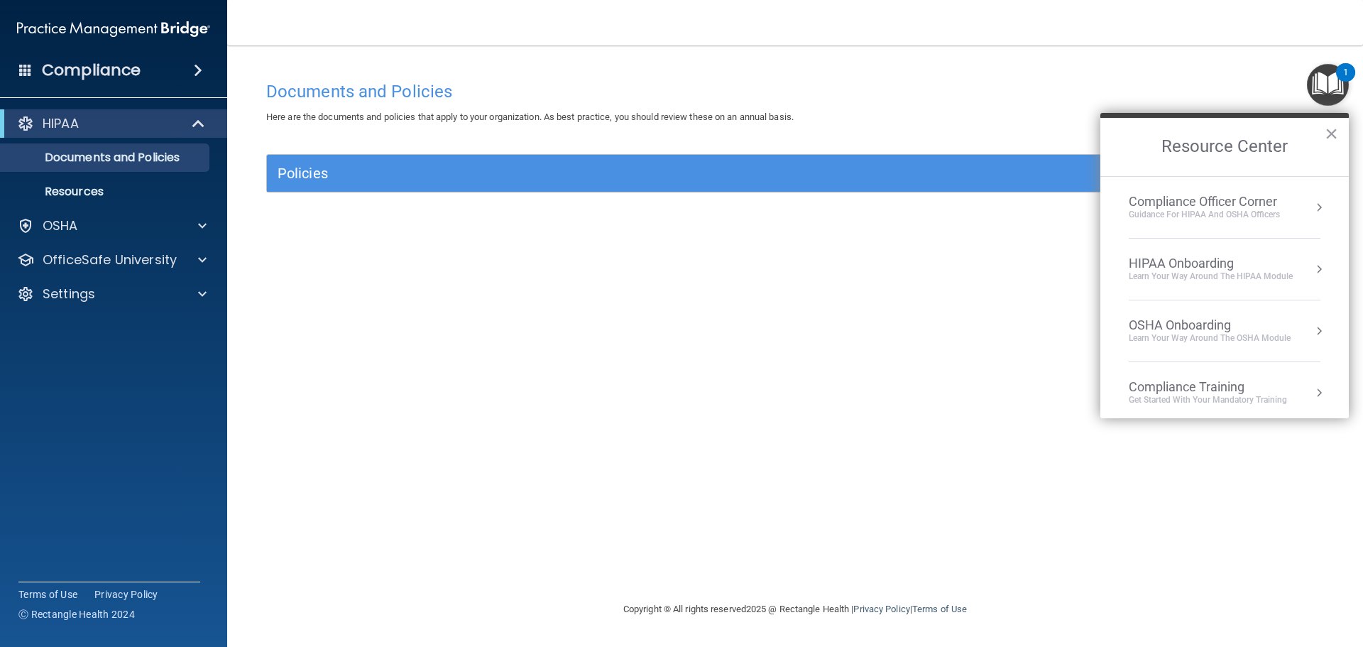
click at [167, 177] on ul "Documents and Policies Report an Incident Business Associates Emergency Plannin…" at bounding box center [114, 172] width 257 height 68
click at [158, 186] on p "Resources" at bounding box center [106, 192] width 194 height 14
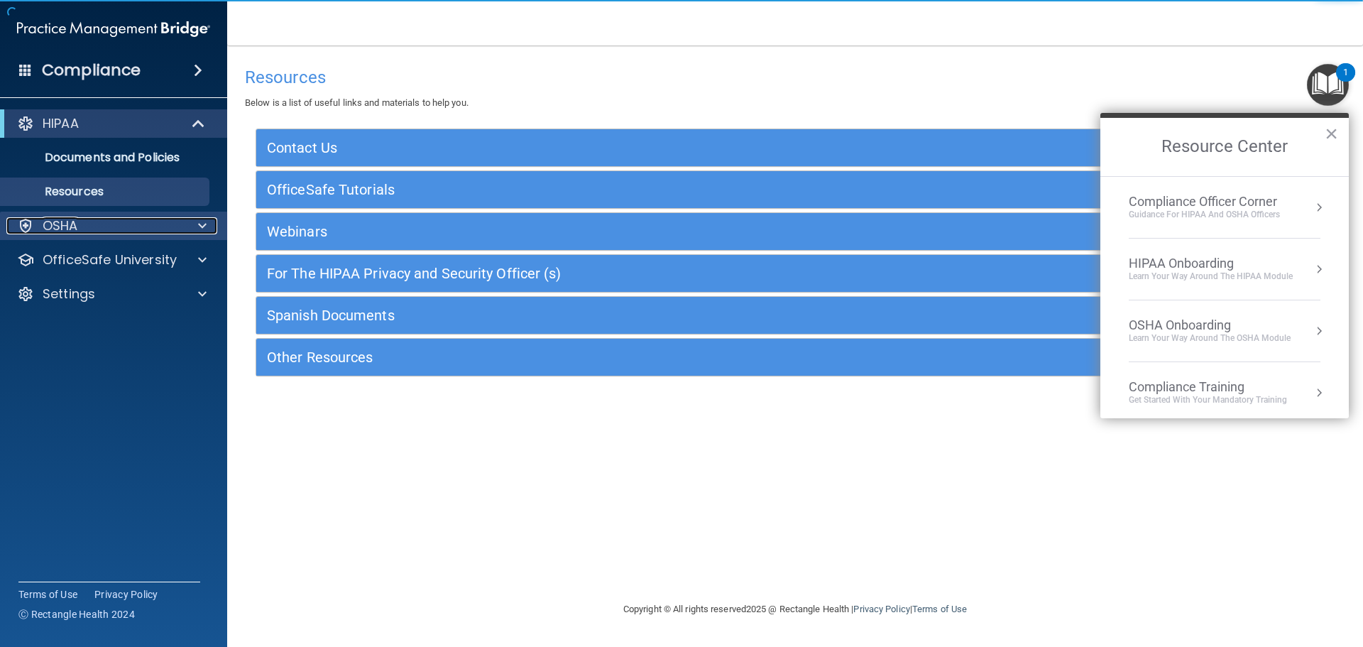
click at [178, 220] on div "OSHA" at bounding box center [94, 225] width 176 height 17
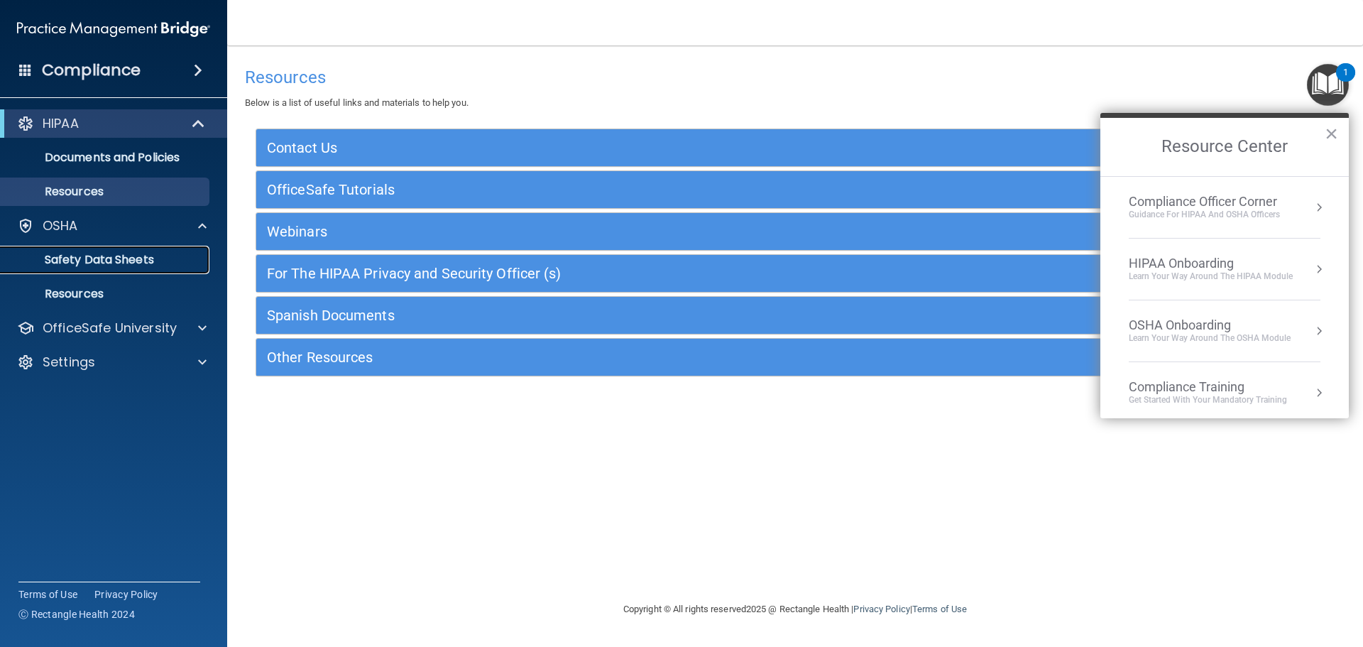
click at [165, 251] on link "Safety Data Sheets" at bounding box center [98, 260] width 224 height 28
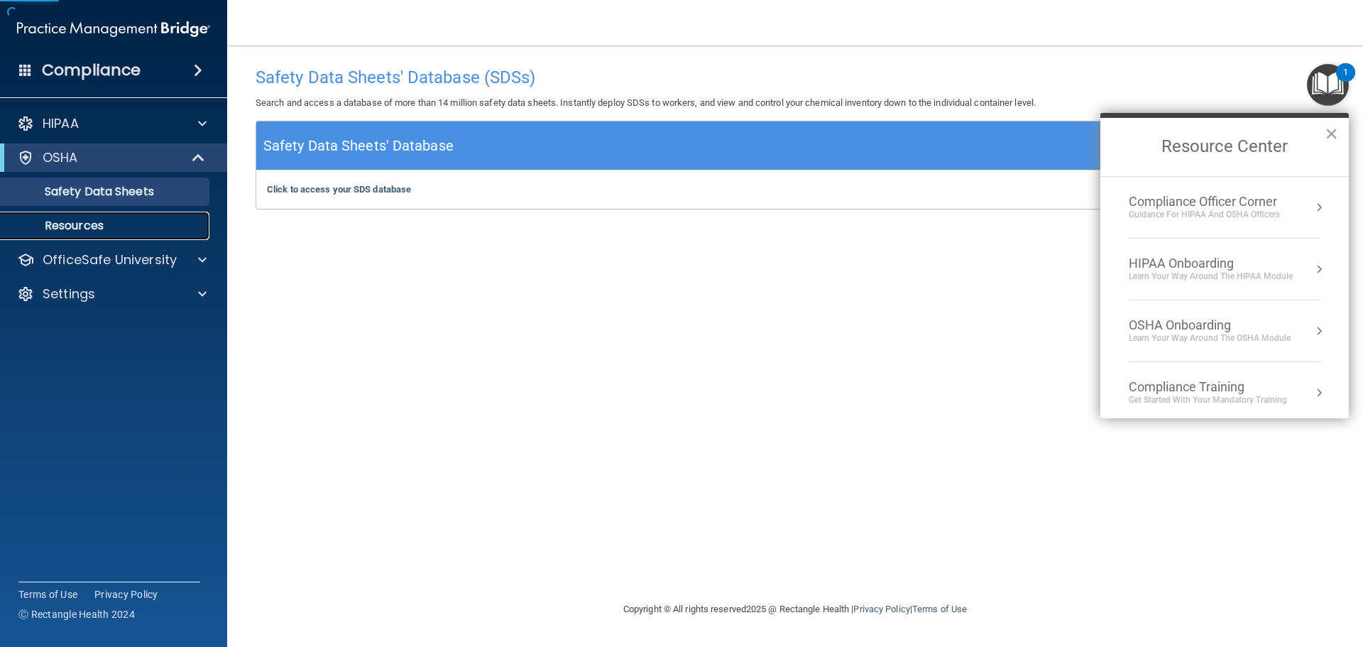
click at [153, 230] on p "Resources" at bounding box center [106, 226] width 194 height 14
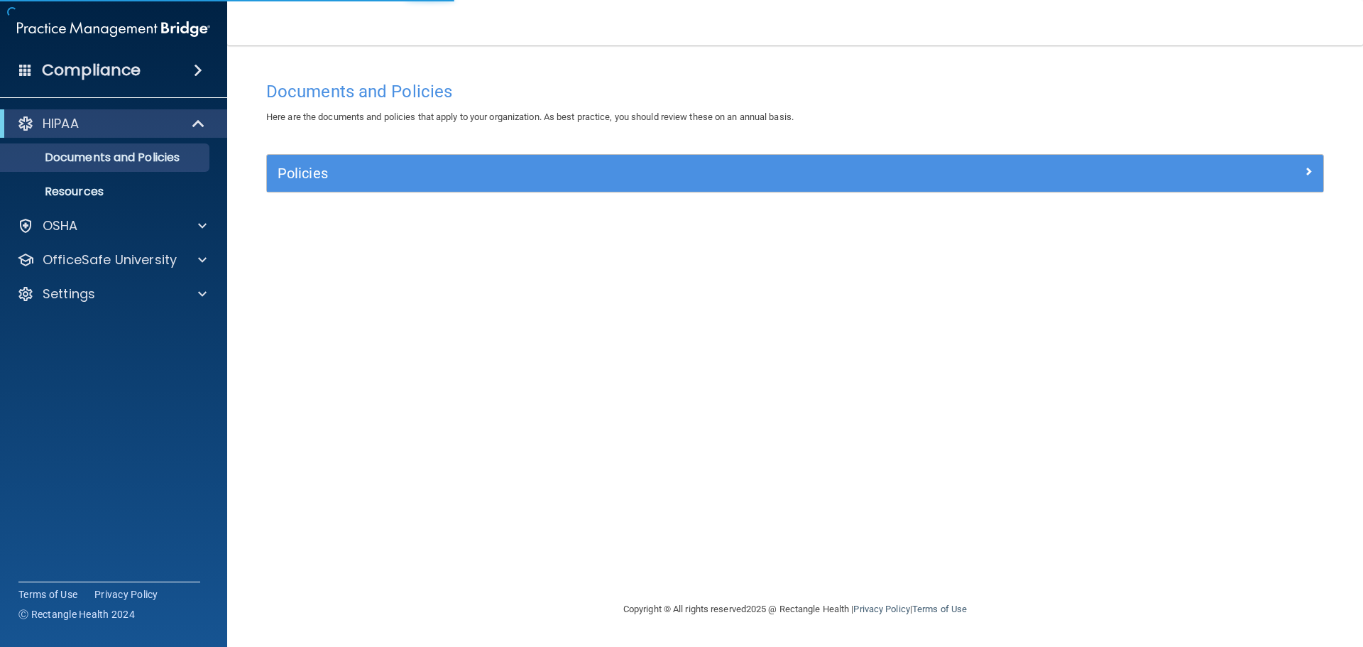
click at [109, 63] on h4 "Compliance" at bounding box center [91, 70] width 99 height 20
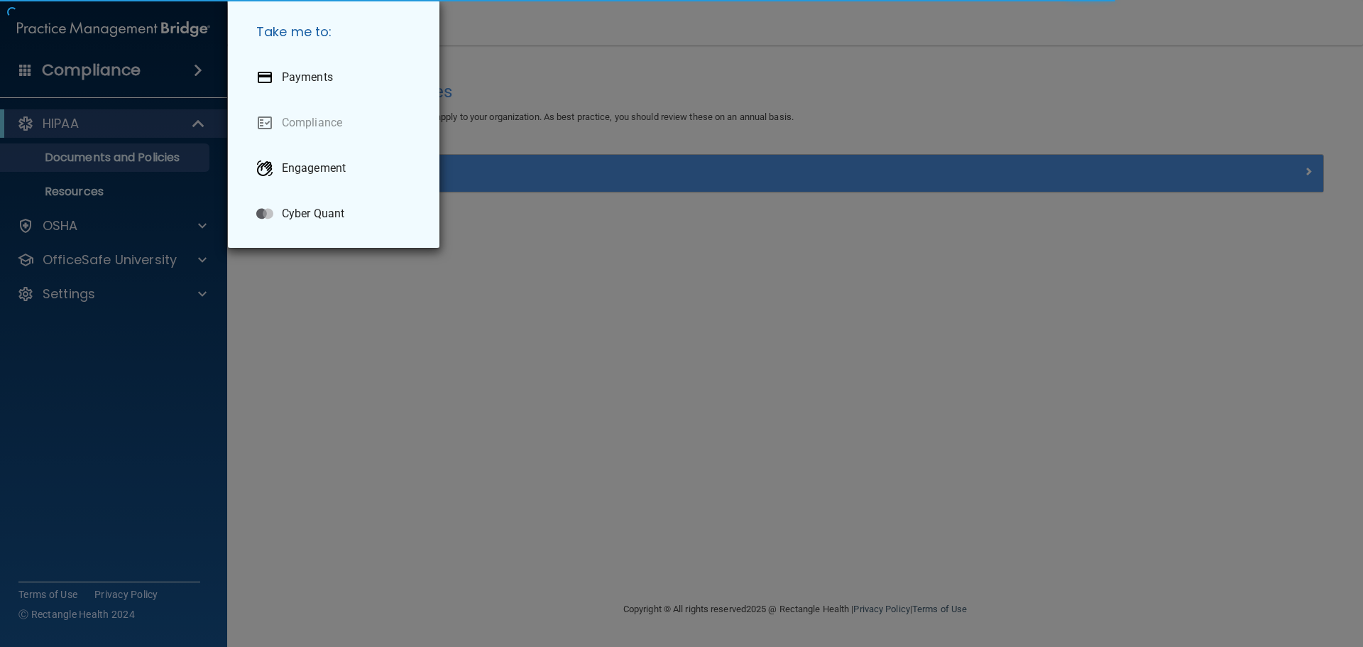
click at [109, 63] on div "Take me to: Payments Compliance Engagement Cyber Quant" at bounding box center [681, 323] width 1363 height 647
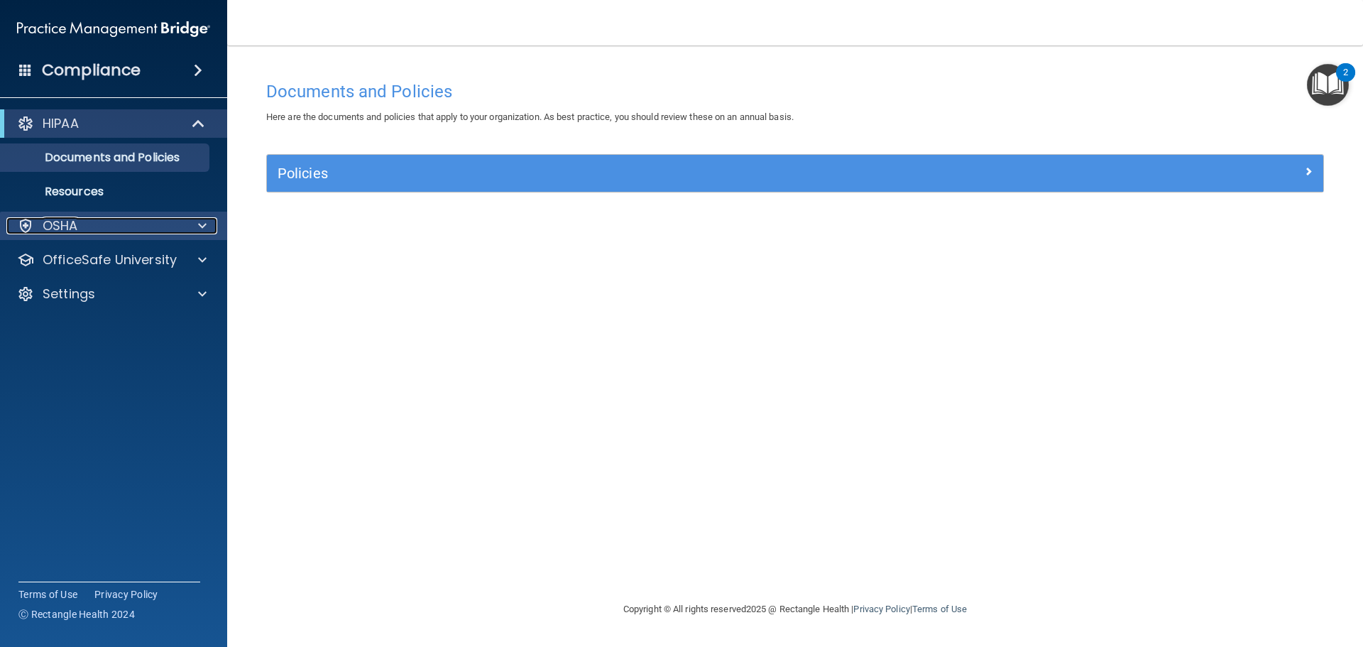
click at [124, 222] on div "OSHA" at bounding box center [94, 225] width 176 height 17
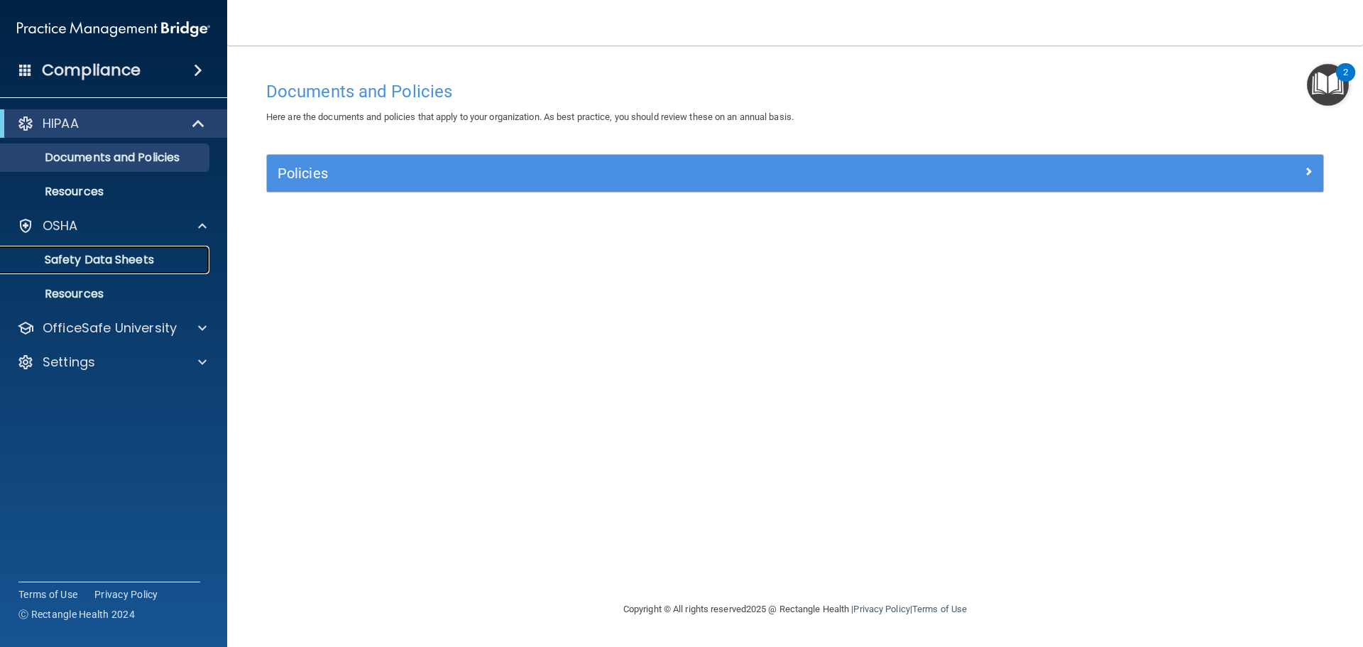
click at [142, 255] on p "Safety Data Sheets" at bounding box center [106, 260] width 194 height 14
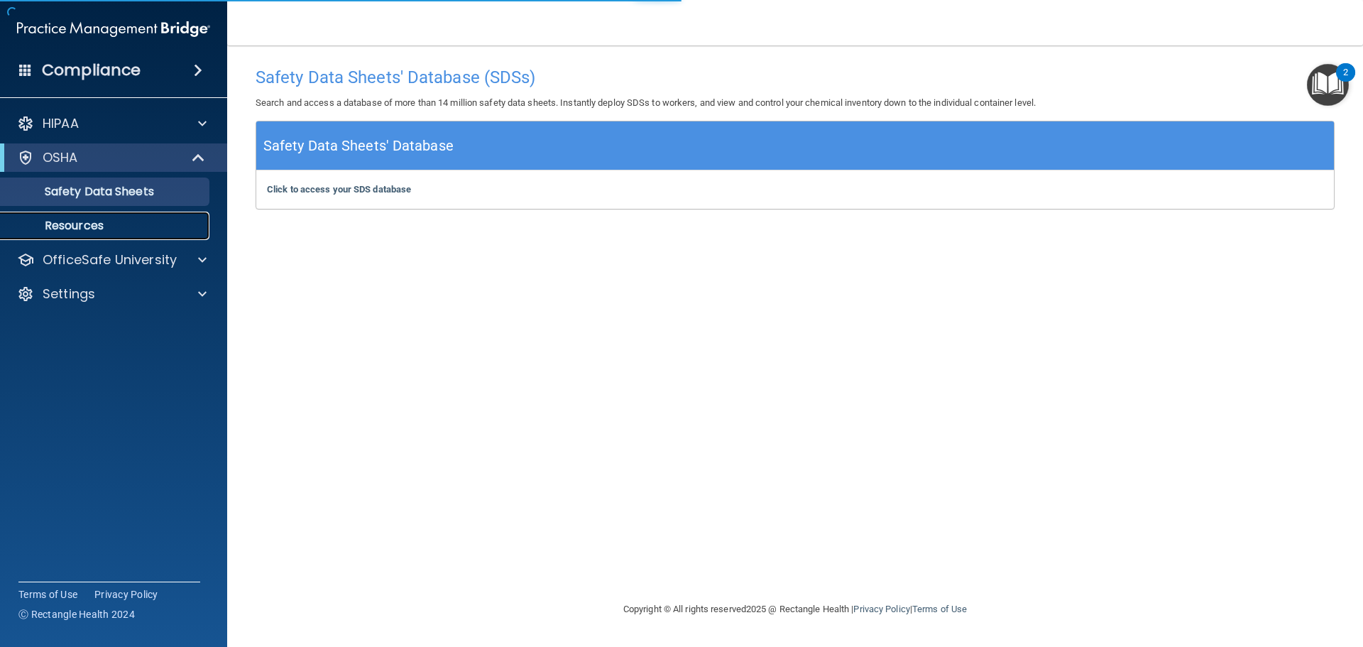
click at [128, 233] on link "Resources" at bounding box center [98, 225] width 224 height 28
click at [128, 148] on div "OSHA" at bounding box center [113, 157] width 227 height 28
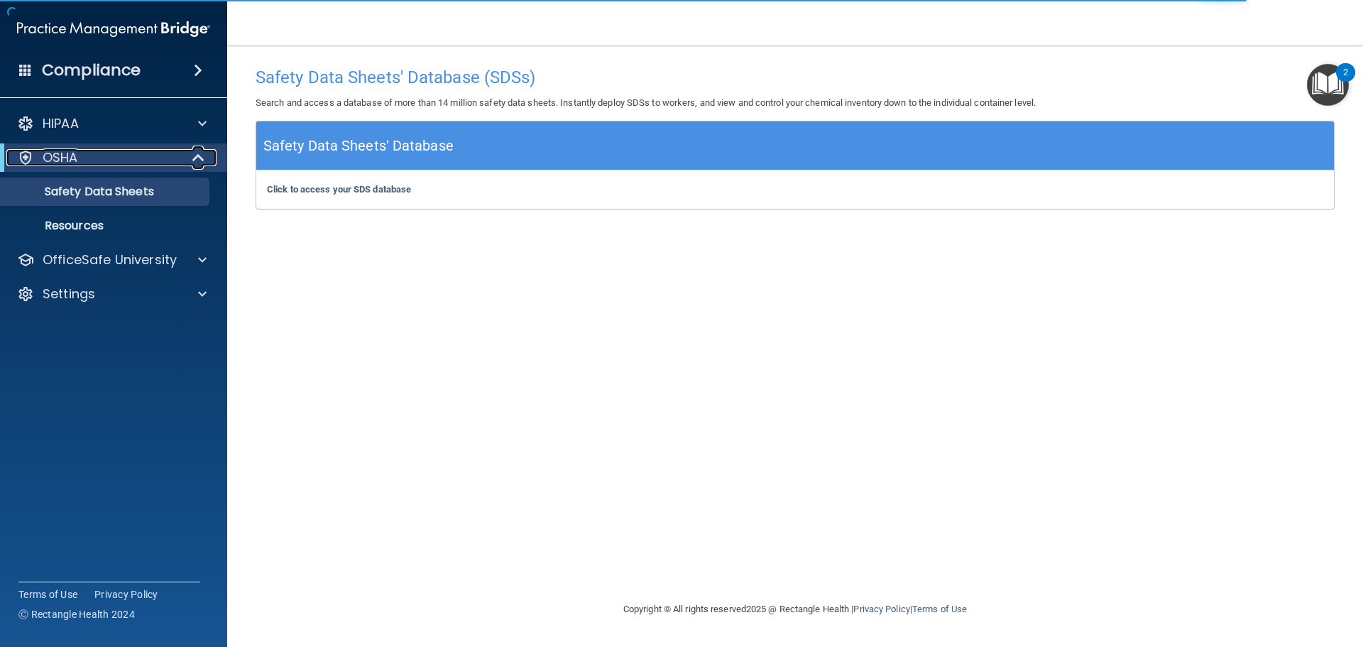
click at [127, 155] on div "OSHA" at bounding box center [93, 157] width 175 height 17
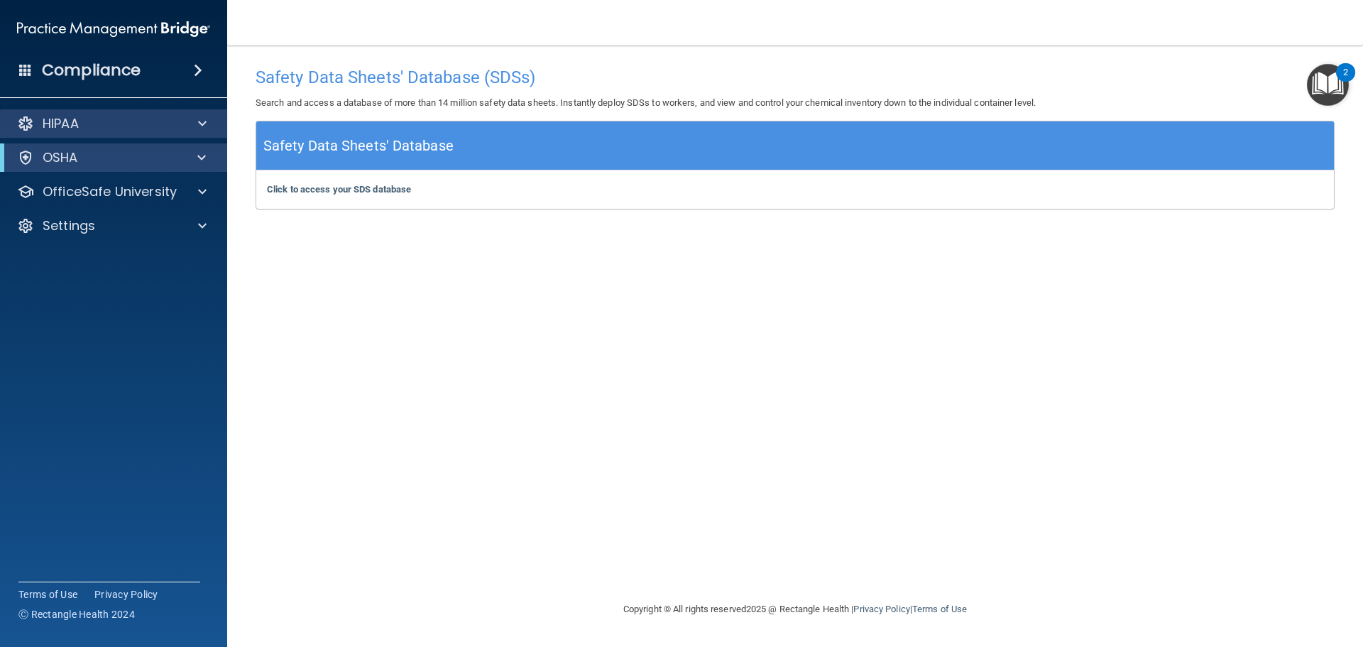
click at [133, 133] on div "HIPAA" at bounding box center [114, 123] width 228 height 28
click at [1333, 102] on img "Open Resource Center, 2 new notifications" at bounding box center [1328, 85] width 42 height 42
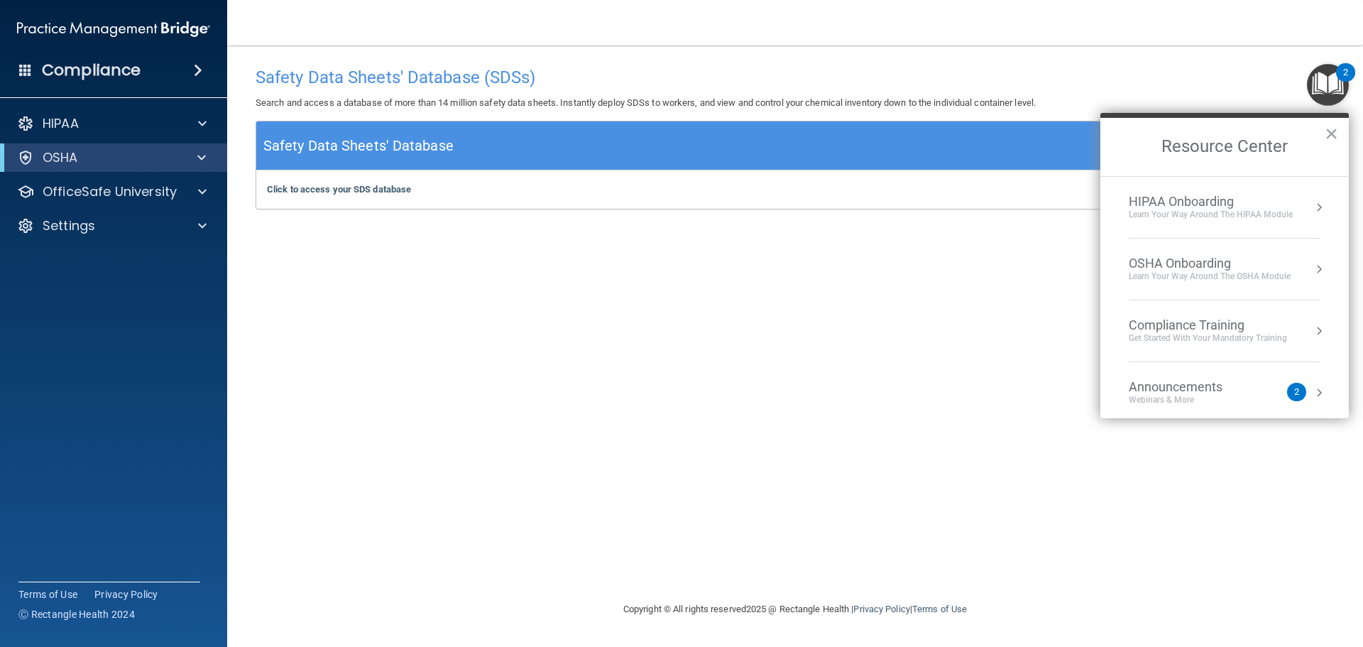
click at [1196, 328] on div "Compliance Training" at bounding box center [1207, 325] width 158 height 16
click at [1182, 202] on div "HIPAA Training for Members" at bounding box center [1190, 200] width 158 height 13
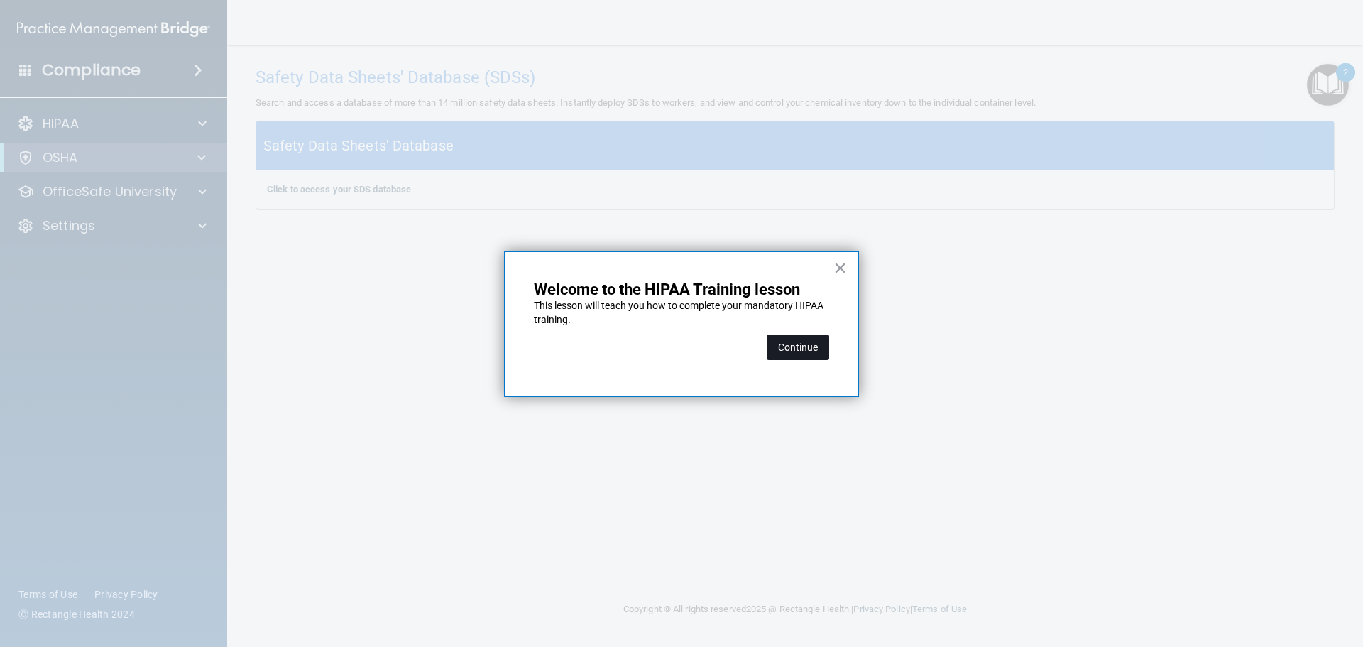
click at [798, 342] on button "Continue" at bounding box center [797, 347] width 62 height 26
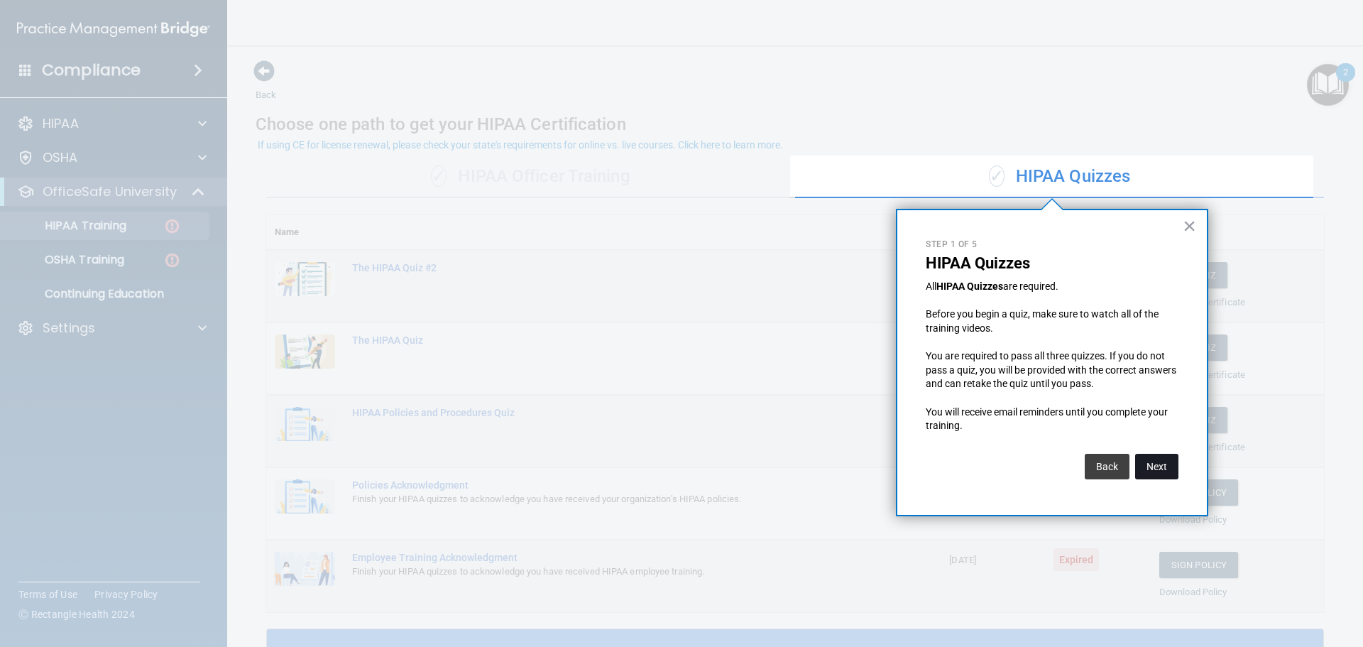
click at [1168, 456] on button "Next" at bounding box center [1156, 467] width 43 height 26
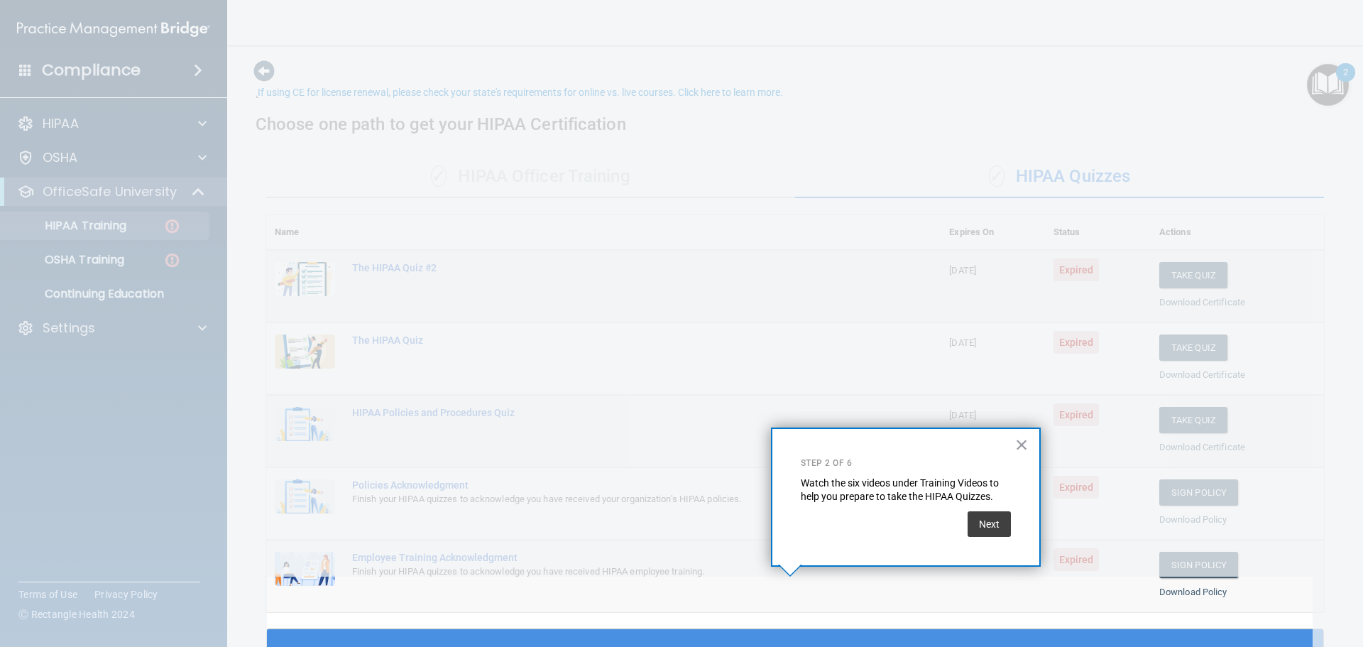
scroll to position [53, 0]
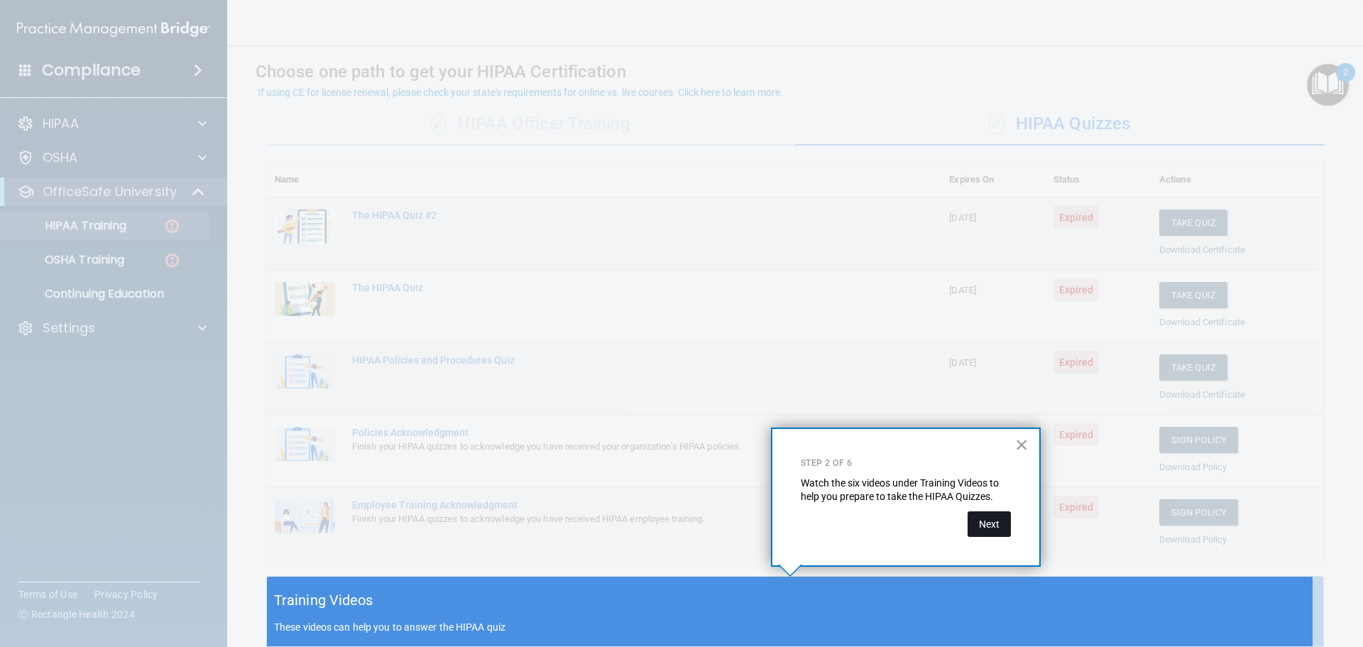
click at [1001, 527] on button "Next" at bounding box center [988, 524] width 43 height 26
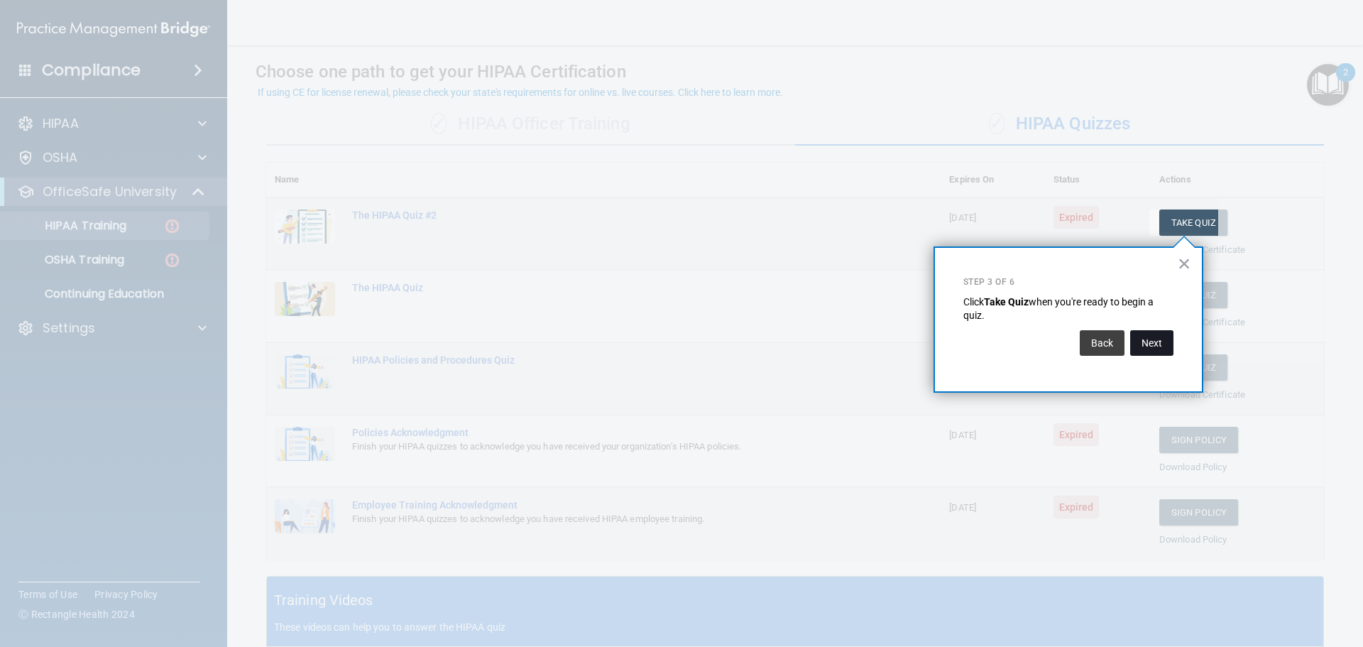
click at [1142, 355] on div "Back Next" at bounding box center [1068, 343] width 210 height 40
click at [1145, 347] on button "Next" at bounding box center [1151, 343] width 43 height 26
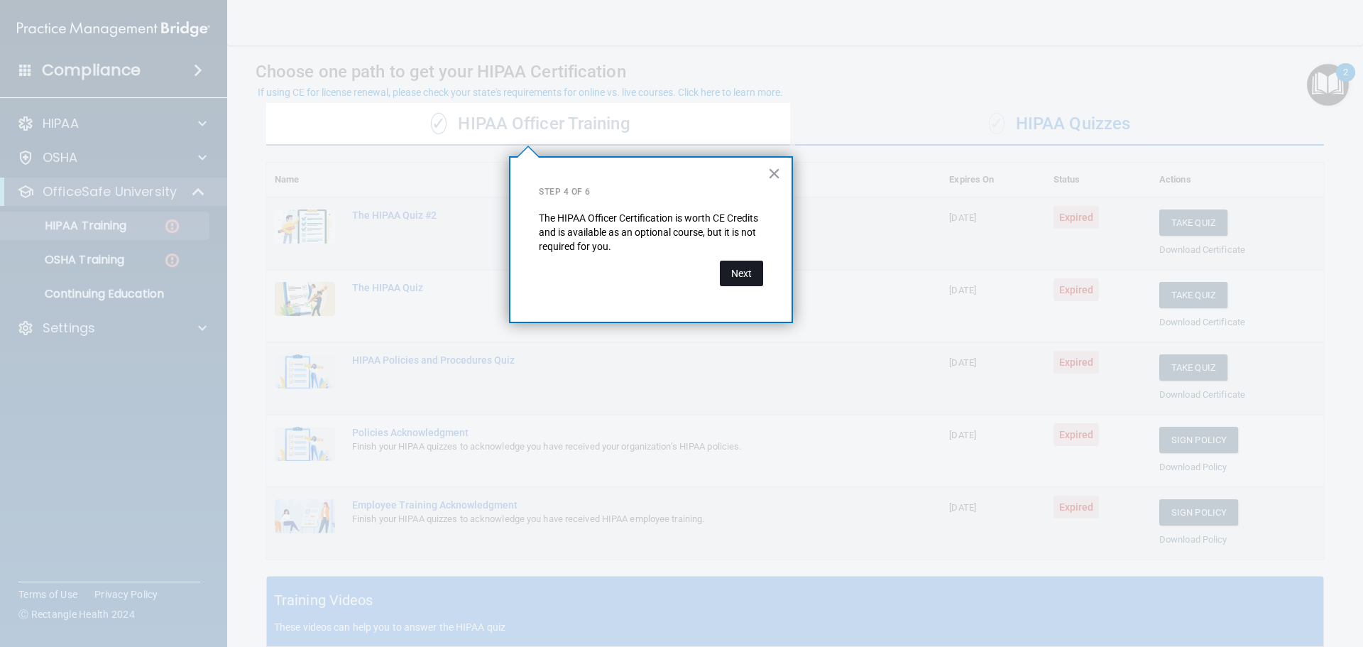
click at [746, 279] on button "Next" at bounding box center [741, 273] width 43 height 26
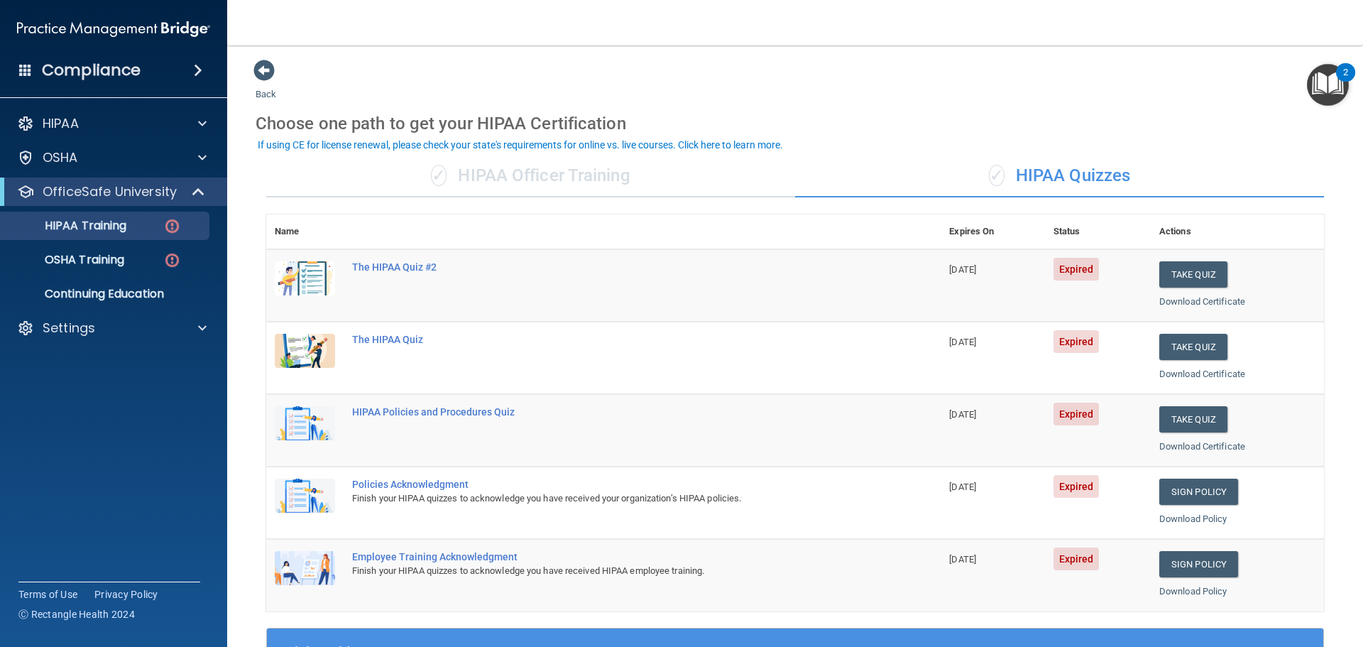
scroll to position [0, 0]
click at [1194, 276] on button "Take Quiz" at bounding box center [1193, 275] width 68 height 26
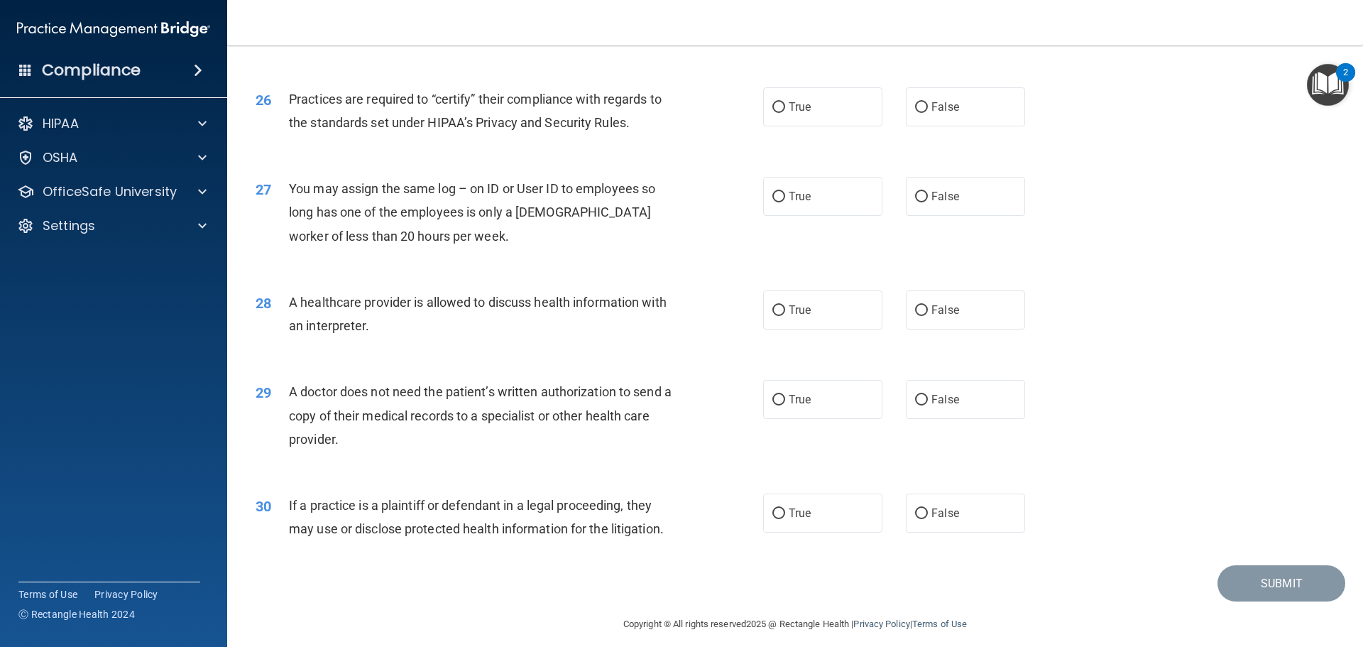
scroll to position [2657, 0]
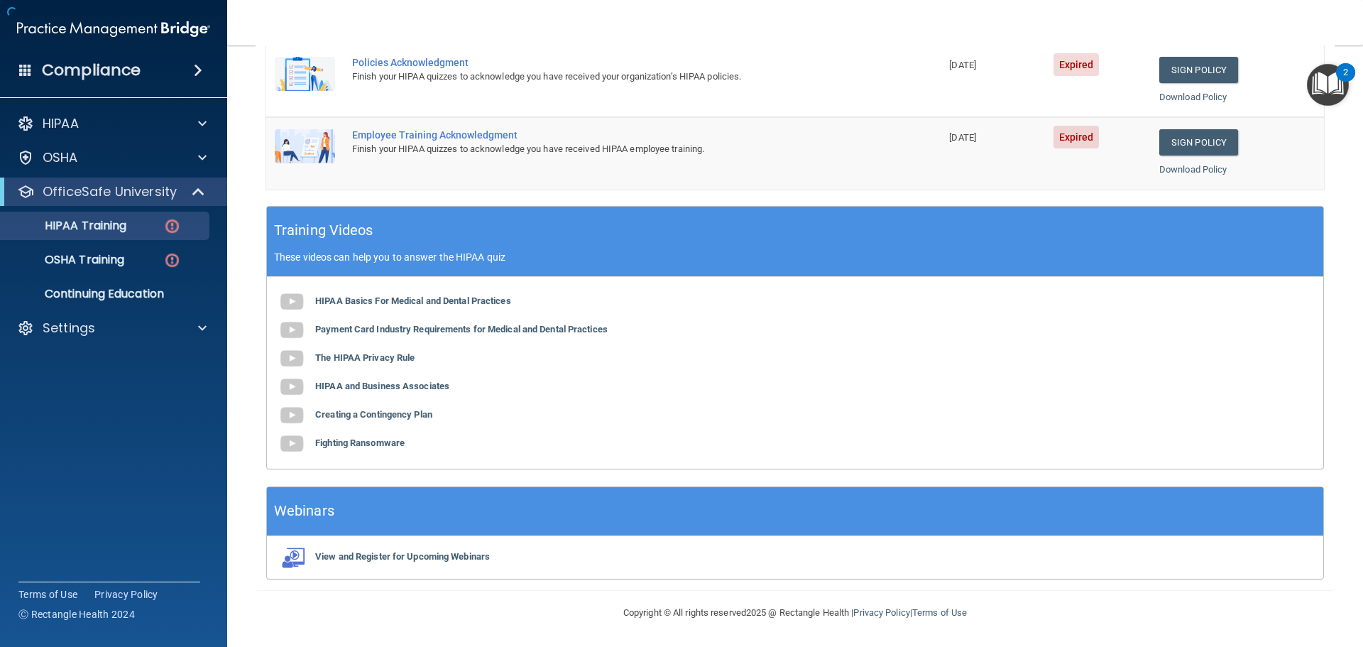
scroll to position [422, 0]
click at [353, 300] on b "HIPAA Basics For Medical and Dental Practices" at bounding box center [413, 300] width 196 height 11
click at [393, 324] on b "Payment Card Industry Requirements for Medical and Dental Practices" at bounding box center [461, 329] width 292 height 11
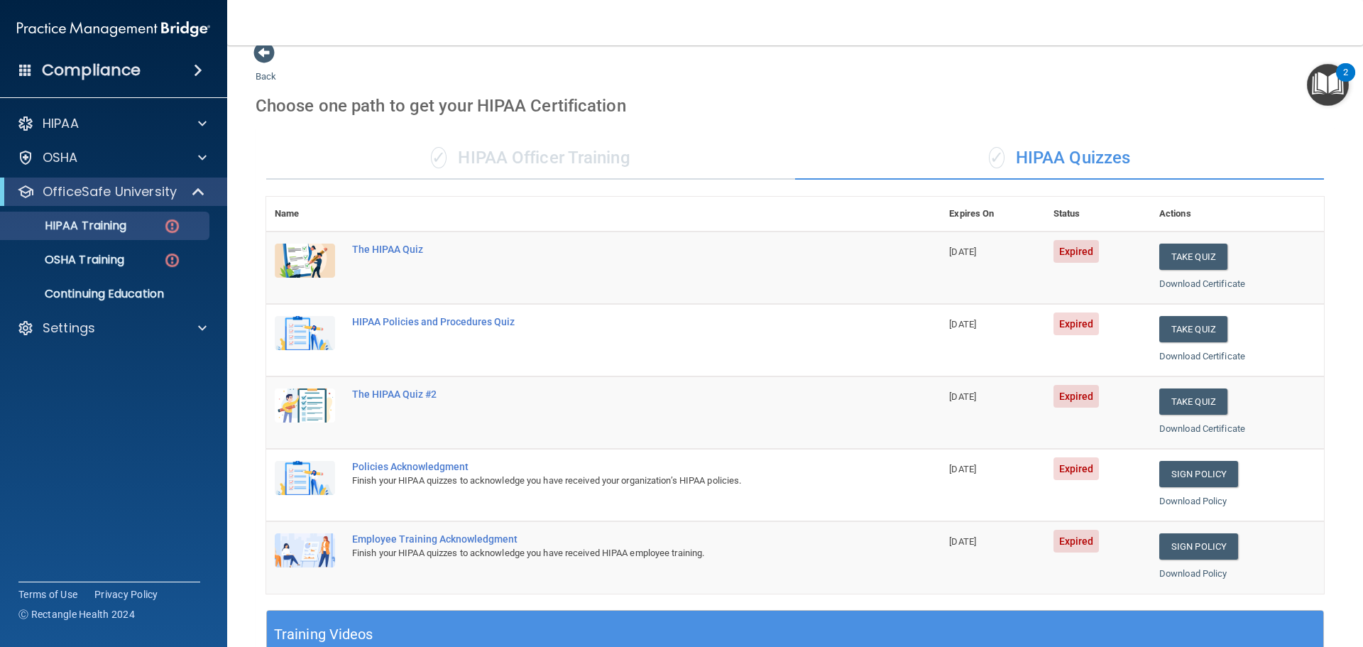
scroll to position [0, 0]
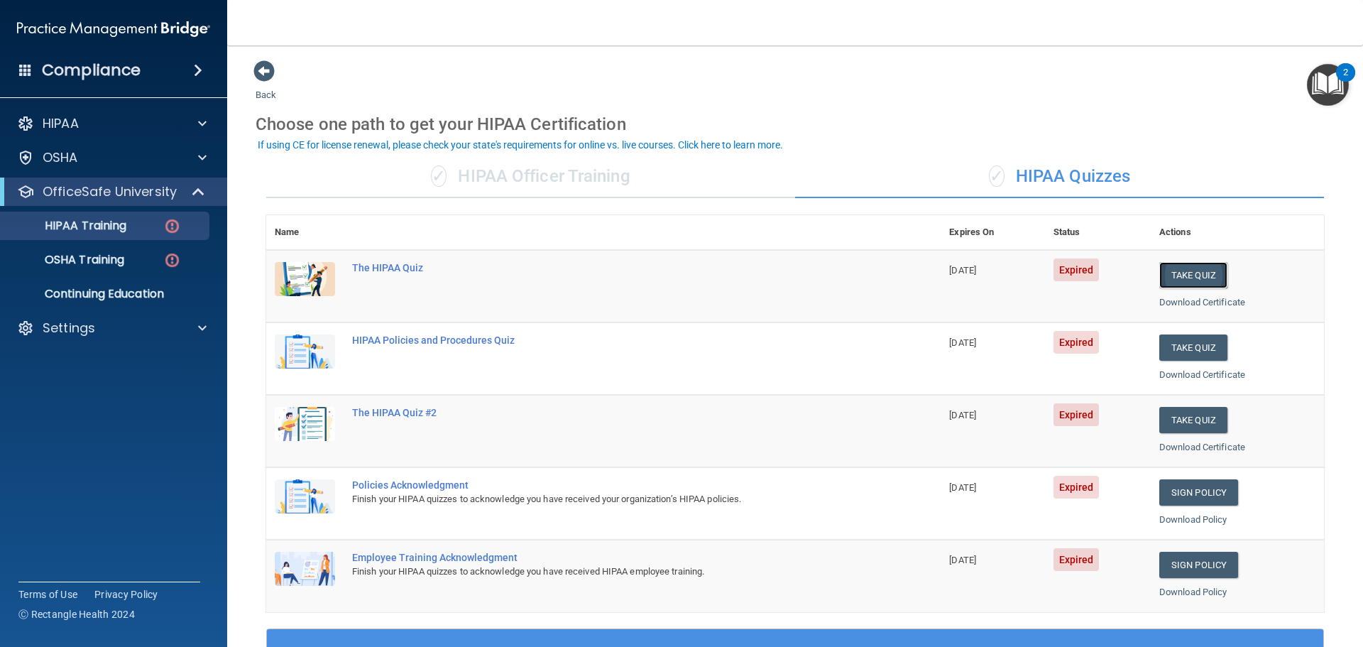
click at [1207, 277] on button "Take Quiz" at bounding box center [1193, 275] width 68 height 26
